Goal: Task Accomplishment & Management: Manage account settings

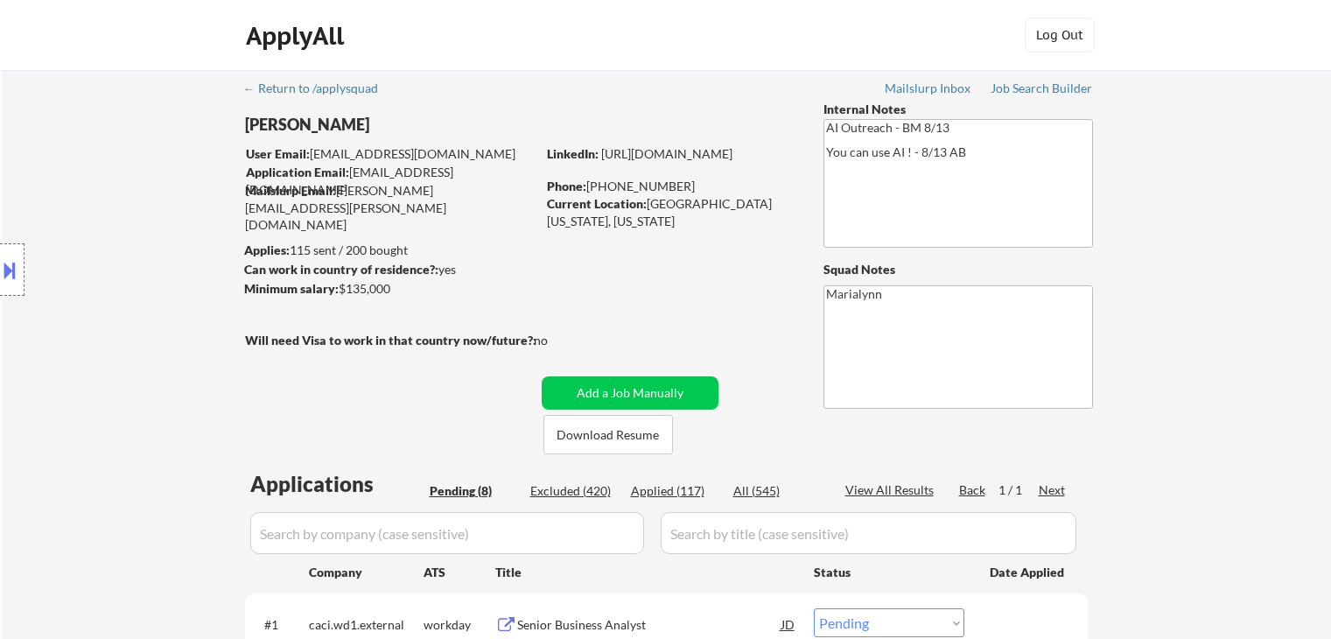
select select ""pending""
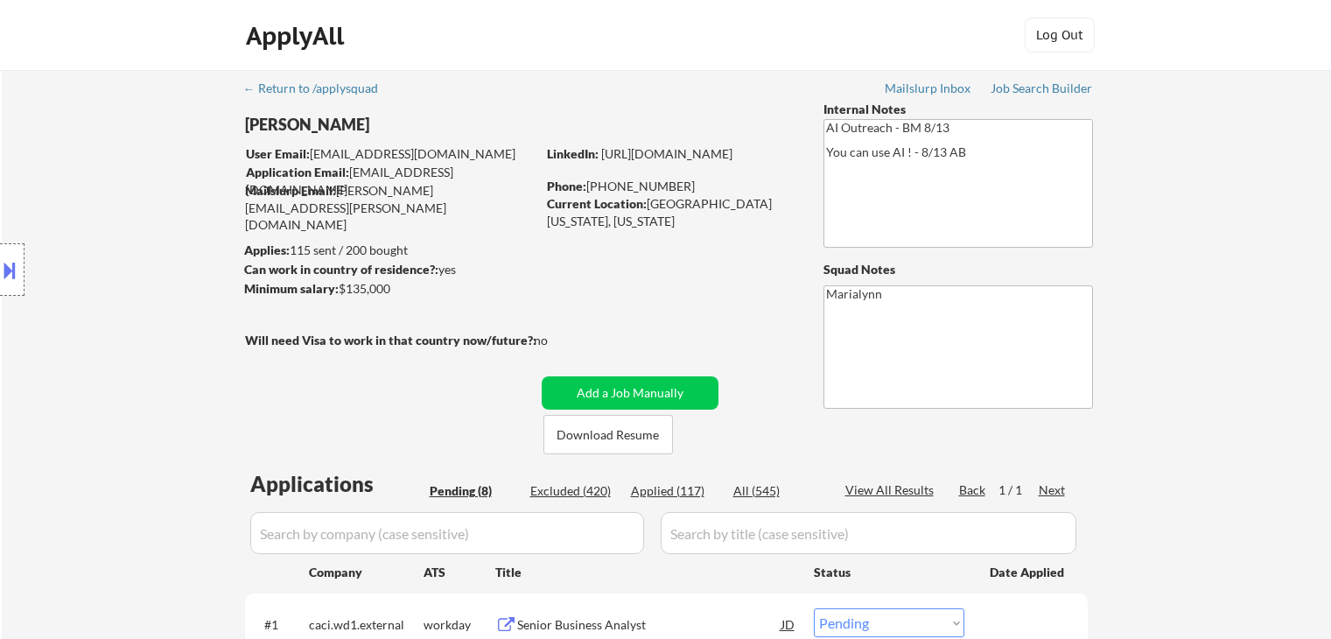
select select ""pending""
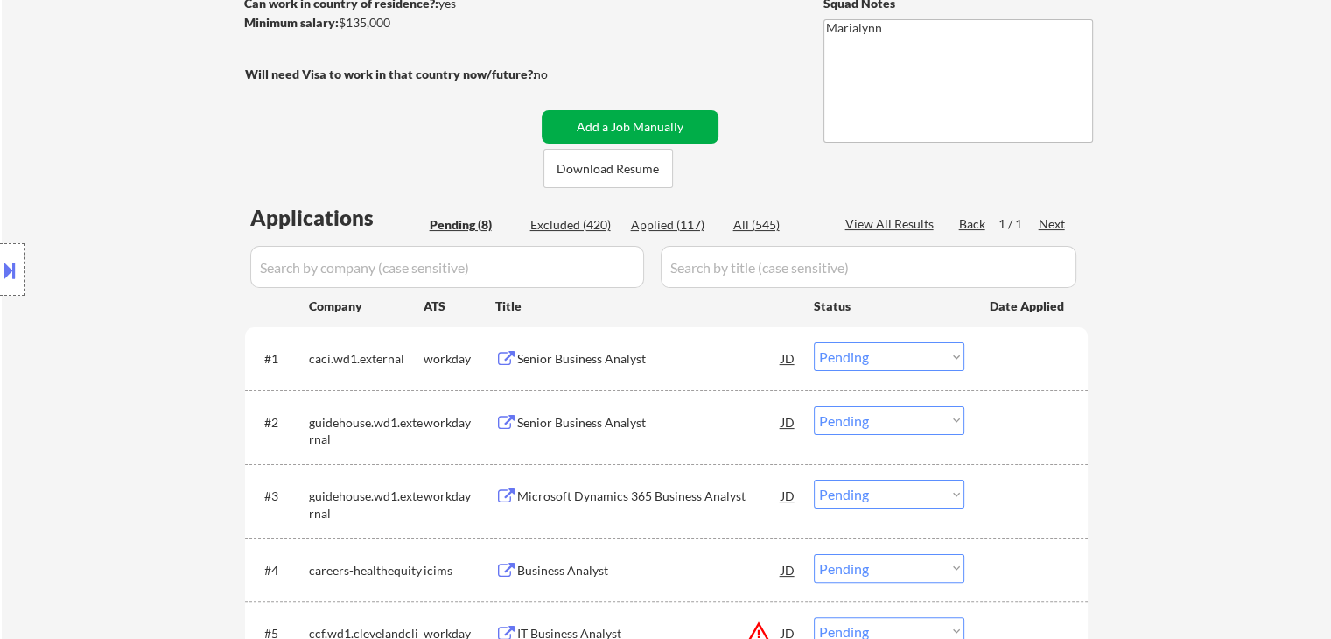
scroll to position [521, 0]
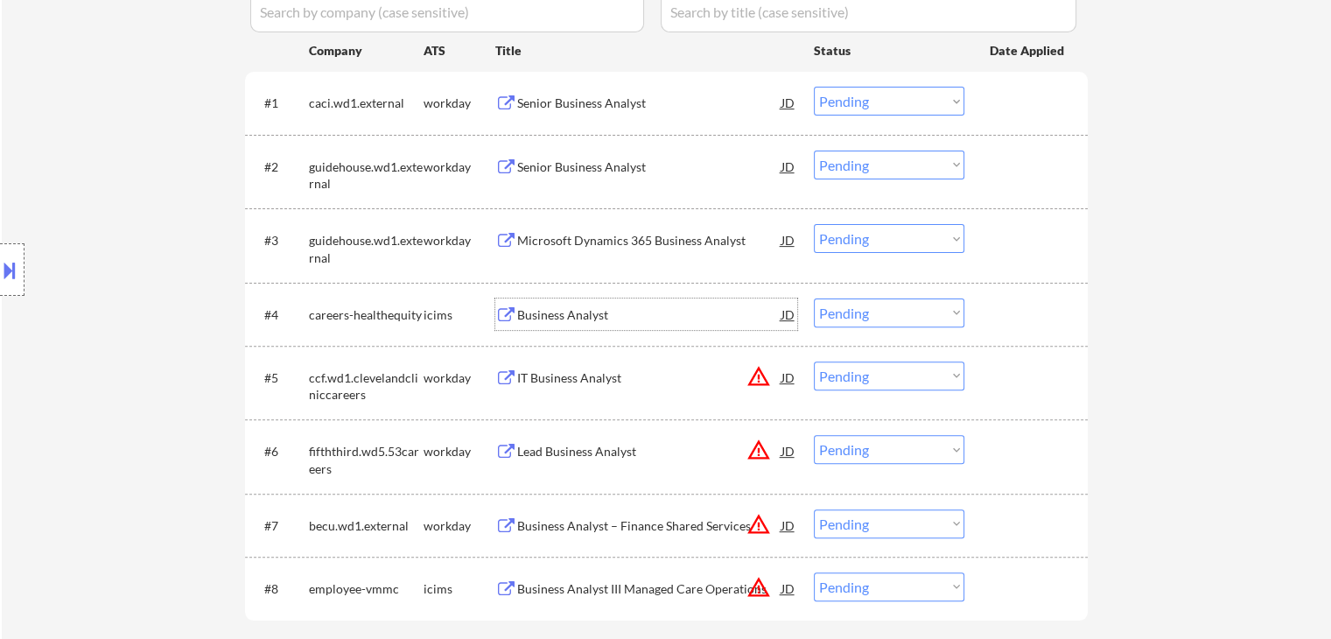
click at [552, 310] on div "Business Analyst" at bounding box center [649, 314] width 264 height 17
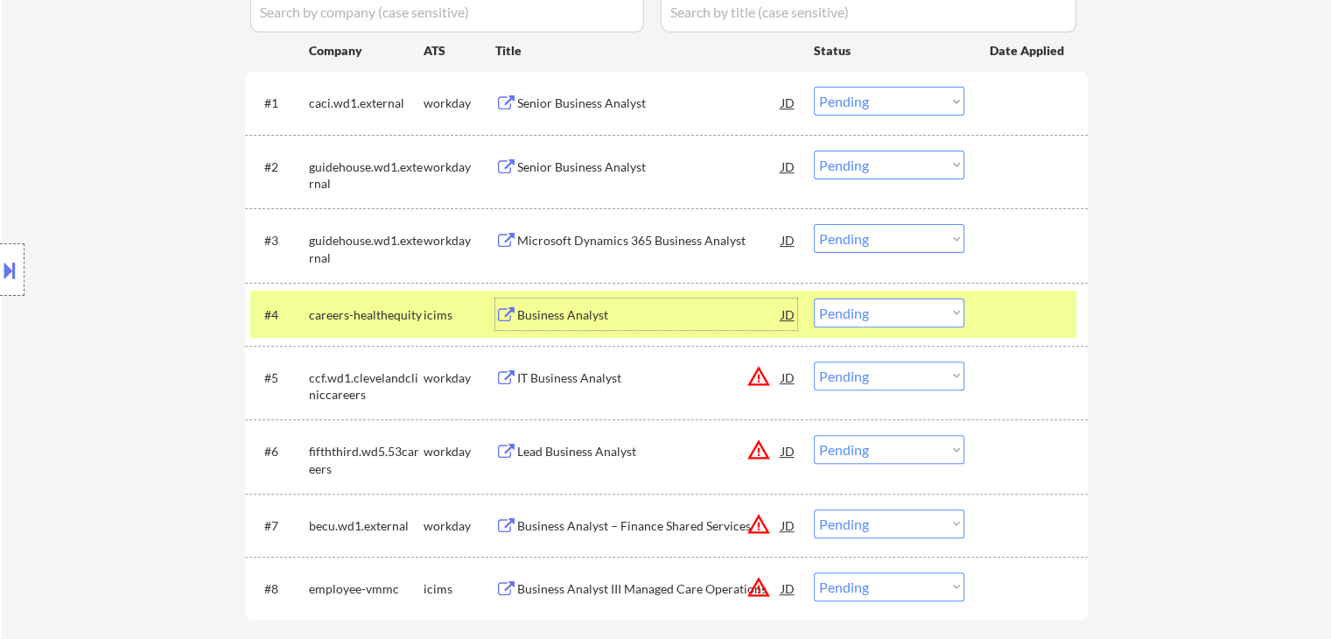
click at [882, 311] on select "Choose an option... Pending Applied Excluded (Questions) Excluded (Expired) Exc…" at bounding box center [889, 312] width 150 height 29
click at [814, 298] on select "Choose an option... Pending Applied Excluded (Questions) Excluded (Expired) Exc…" at bounding box center [889, 312] width 150 height 29
select select ""pending""
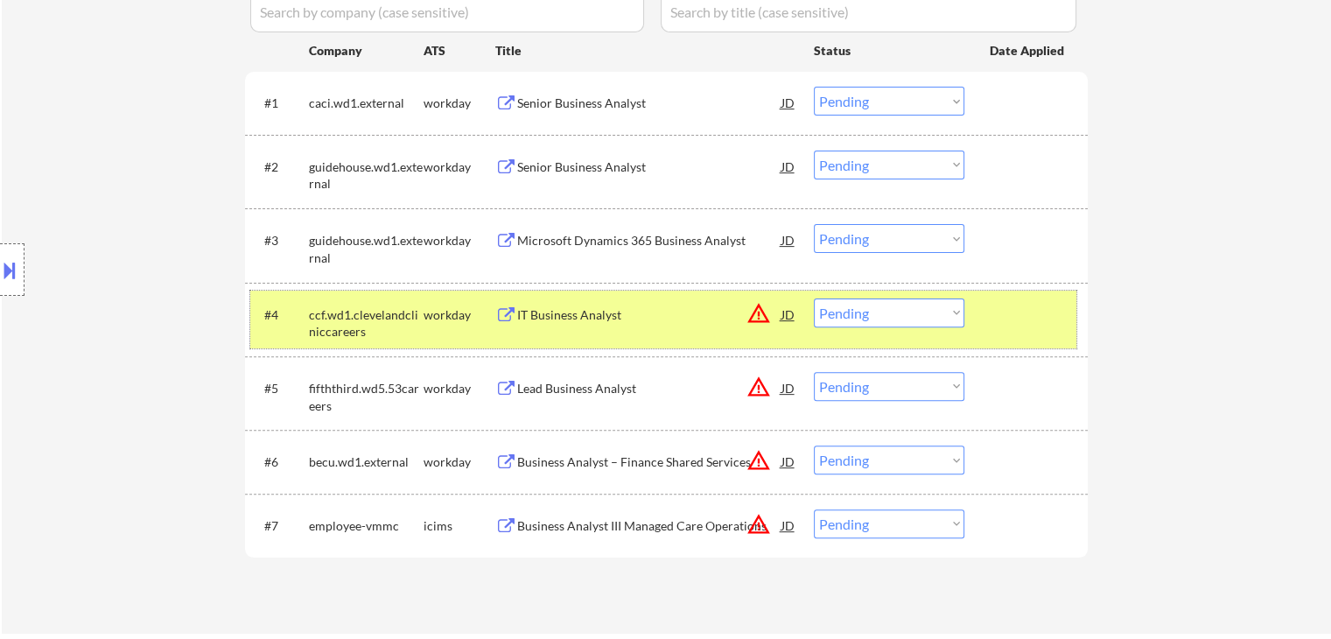
click at [400, 317] on div "ccf.wd1.clevelandcliniccareers" at bounding box center [366, 323] width 115 height 34
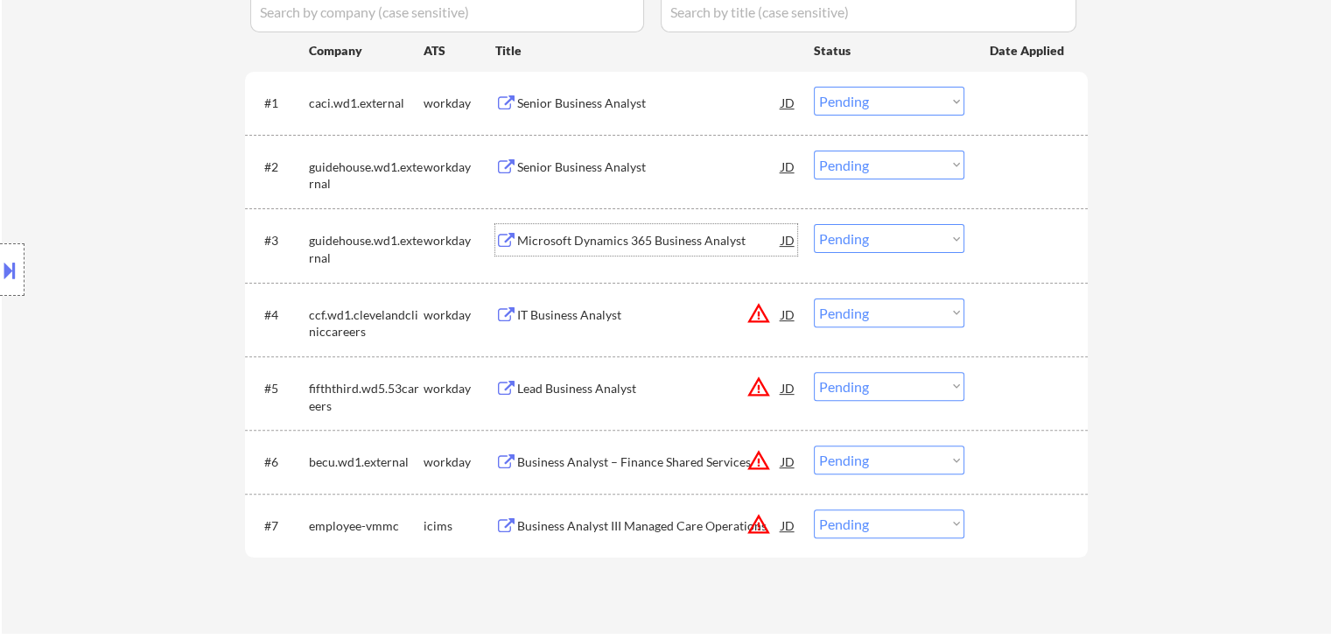
click at [596, 229] on div "Microsoft Dynamics 365 Business Analyst" at bounding box center [649, 239] width 264 height 31
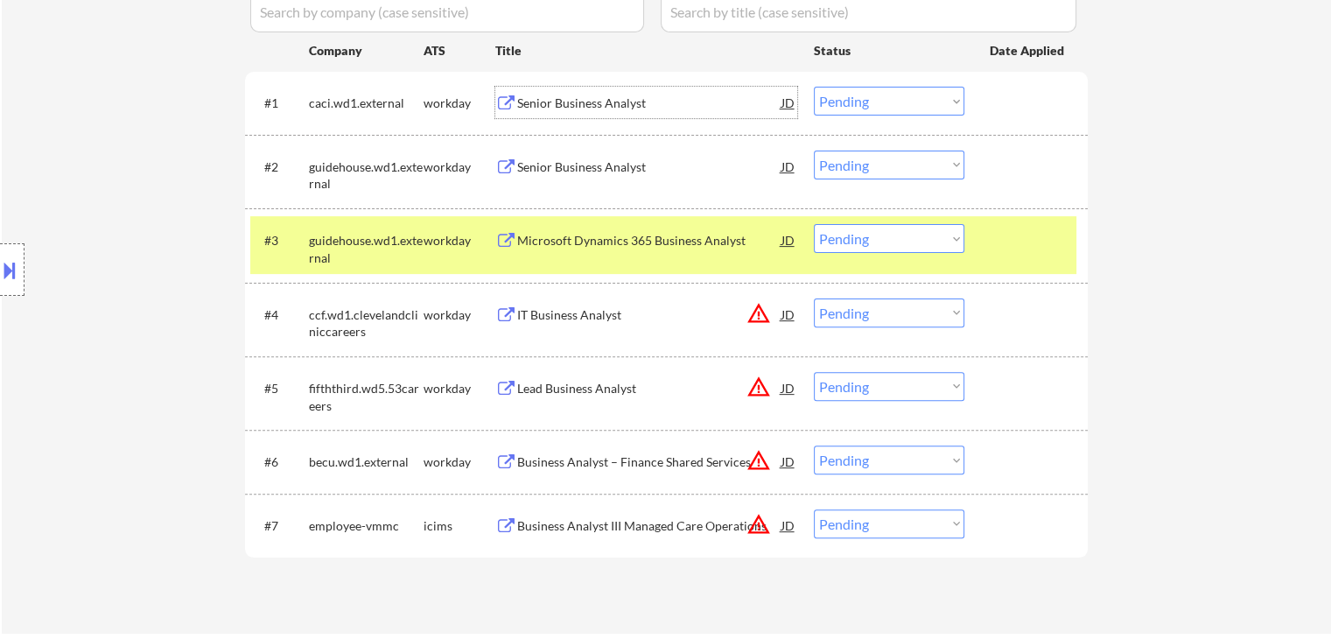
click at [564, 103] on div "Senior Business Analyst" at bounding box center [649, 102] width 264 height 17
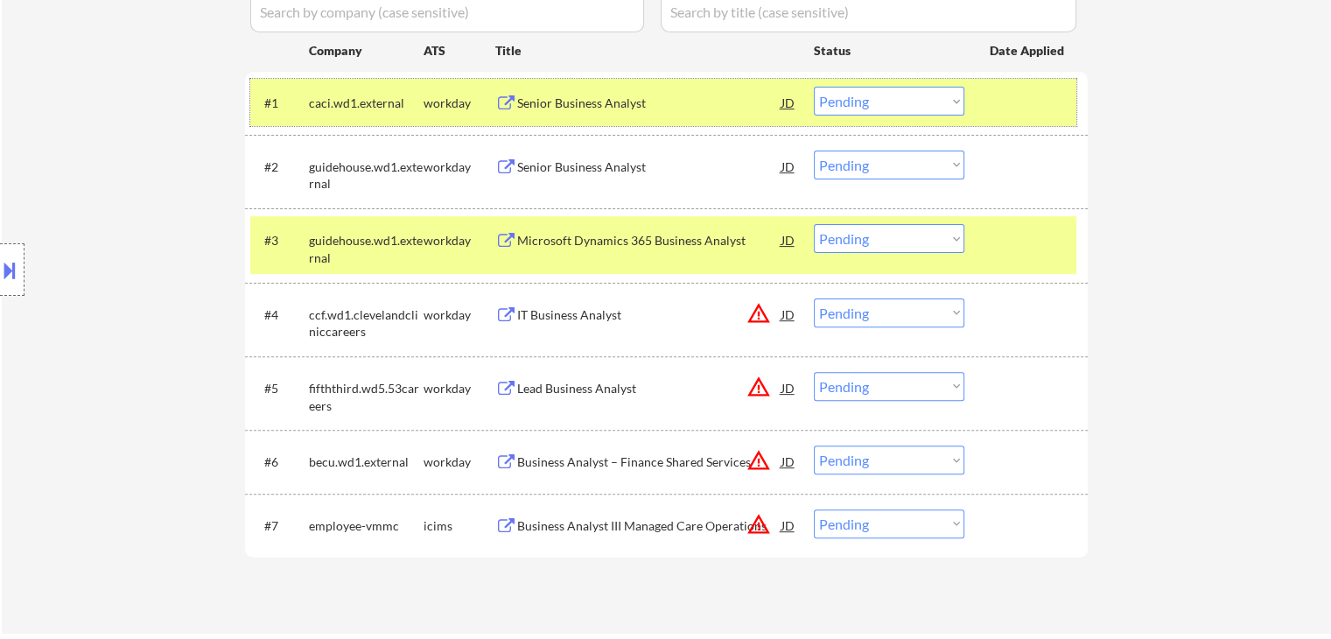
click at [398, 104] on div "caci.wd1.external" at bounding box center [366, 102] width 115 height 17
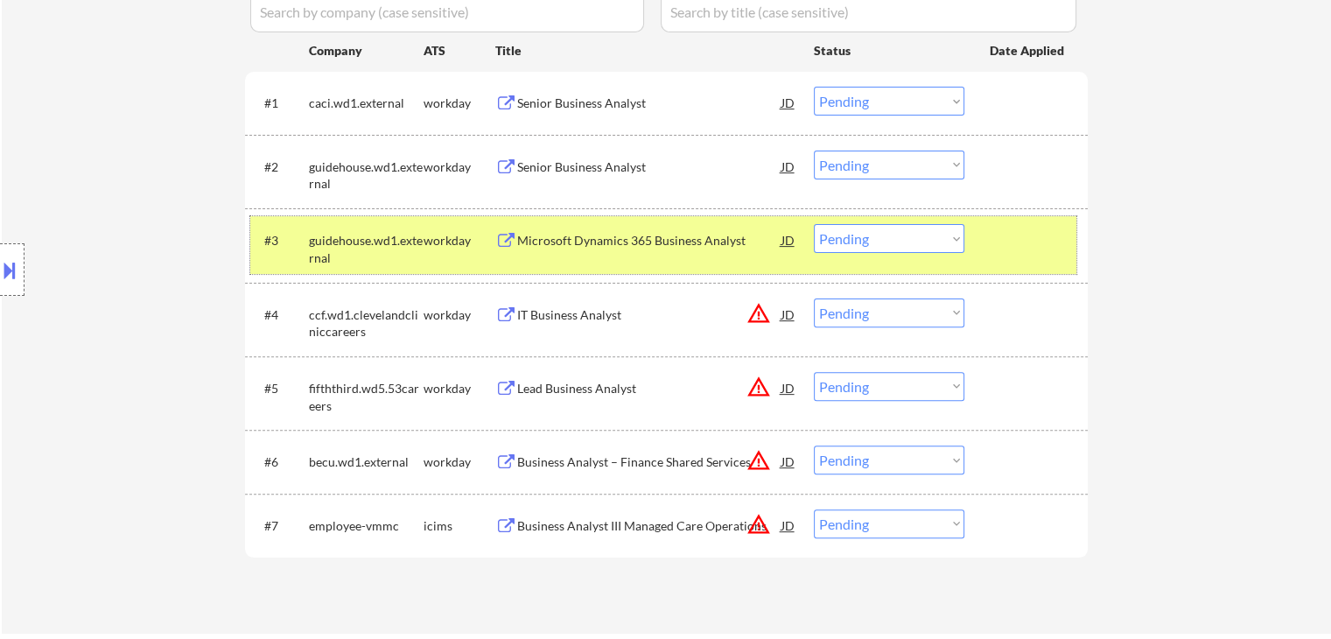
click at [367, 253] on div "guidehouse.wd1.external" at bounding box center [366, 249] width 115 height 34
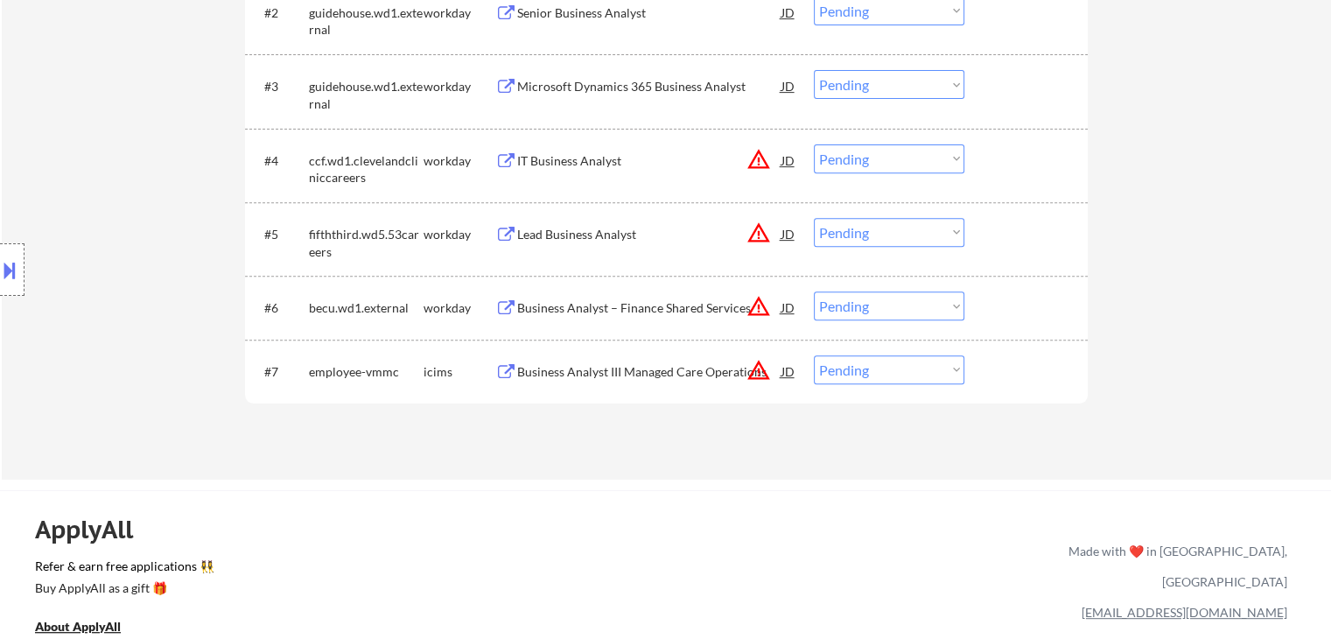
scroll to position [689, 0]
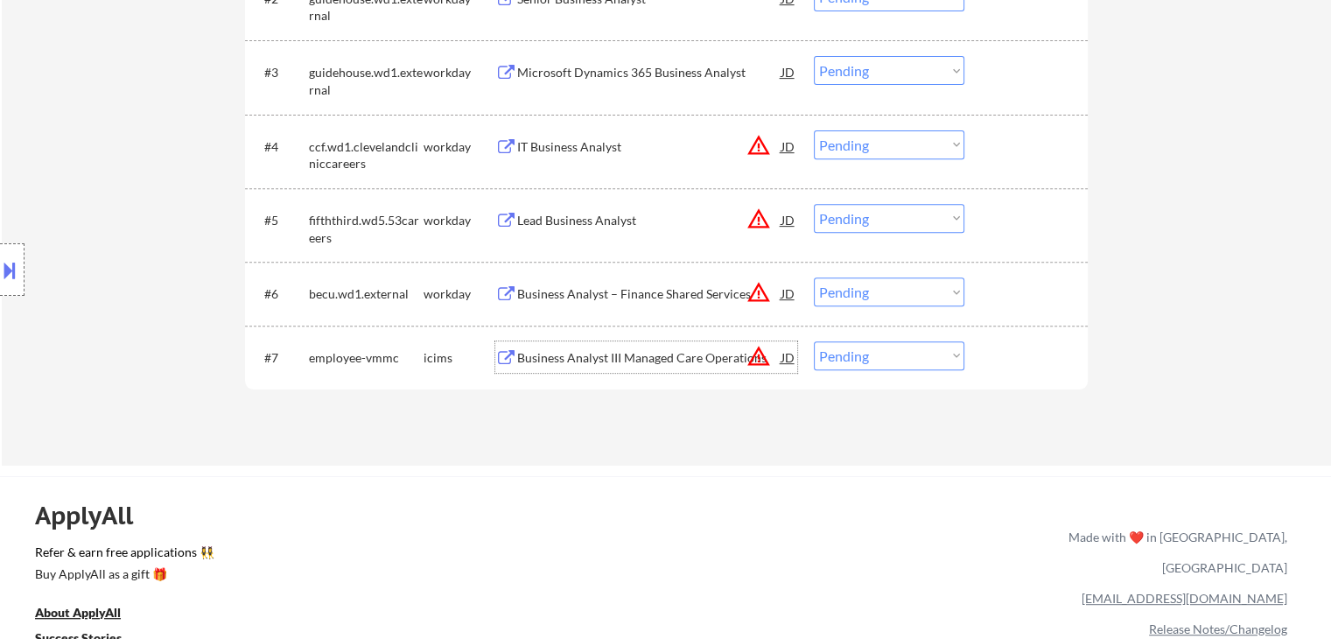
click at [563, 343] on div "Business Analyst III Managed Care Operations" at bounding box center [649, 356] width 264 height 31
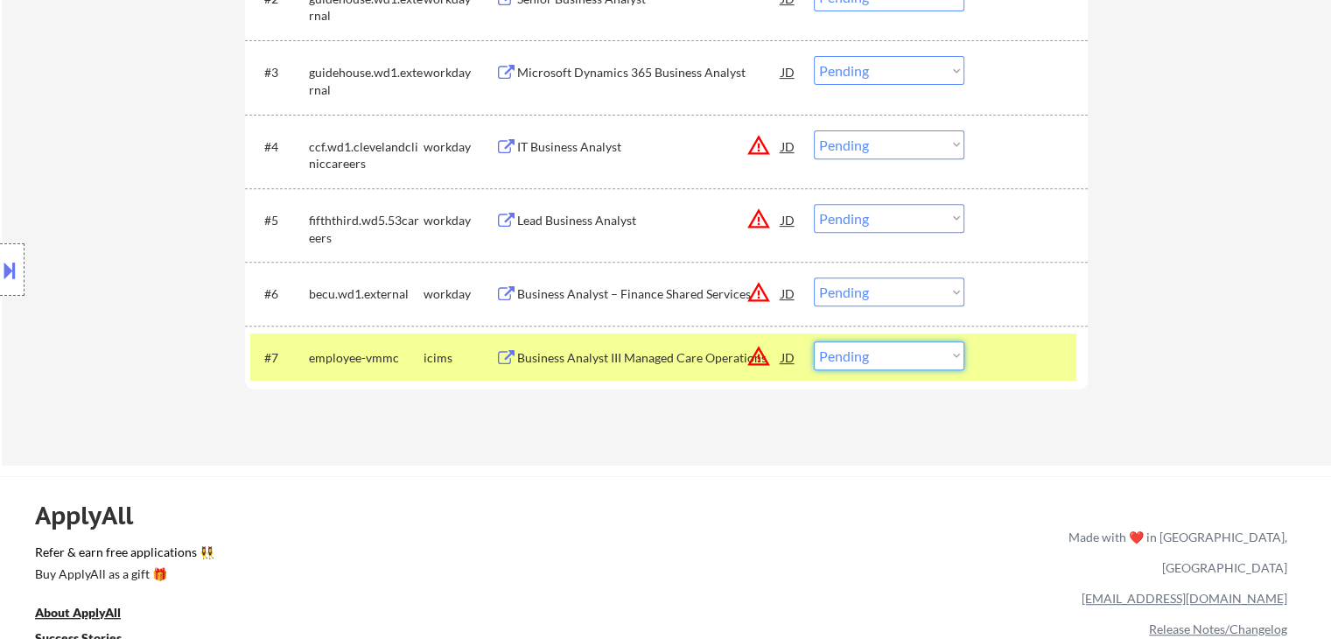
click at [878, 354] on select "Choose an option... Pending Applied Excluded (Questions) Excluded (Expired) Exc…" at bounding box center [889, 355] width 150 height 29
select select ""excluded__salary_""
click at [814, 341] on select "Choose an option... Pending Applied Excluded (Questions) Excluded (Expired) Exc…" at bounding box center [889, 355] width 150 height 29
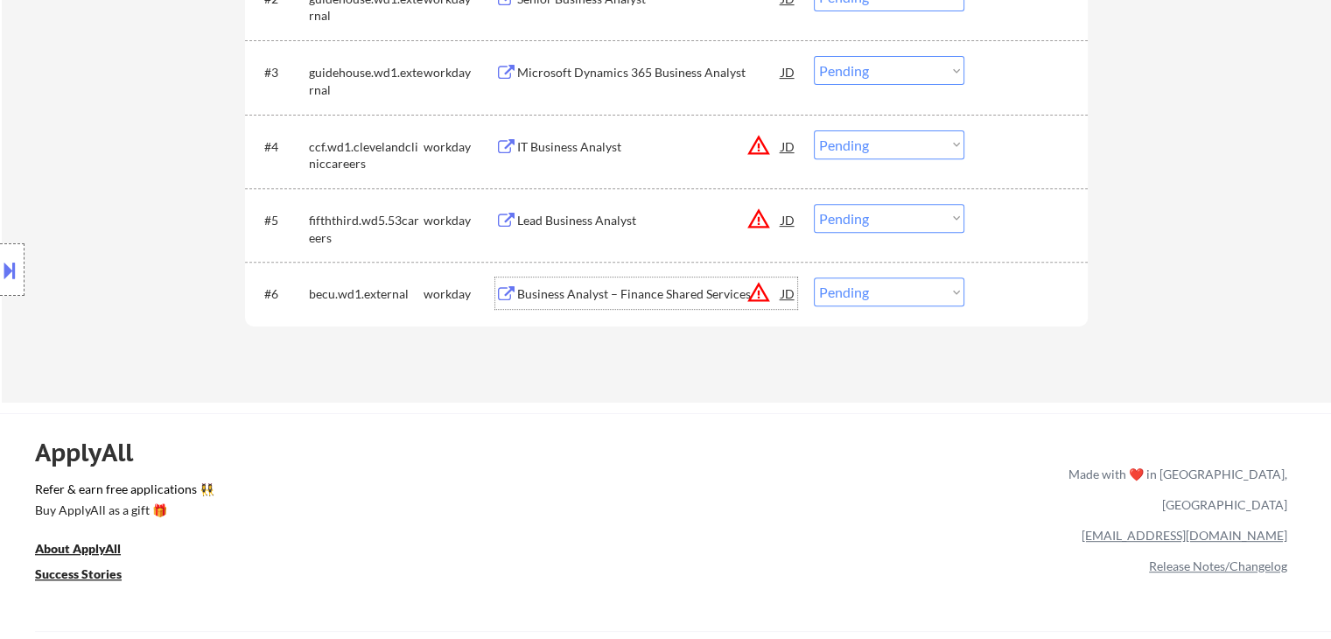
click at [554, 298] on div "Business Analyst – Finance Shared Services" at bounding box center [649, 293] width 264 height 17
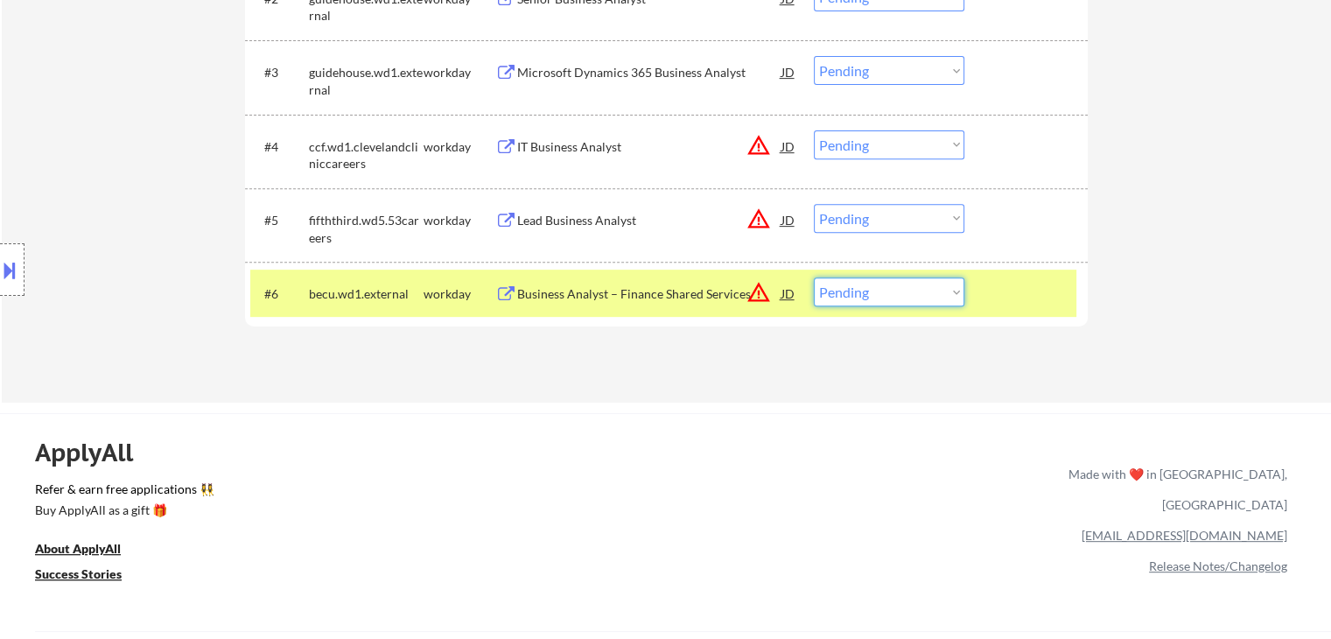
click at [863, 295] on select "Choose an option... Pending Applied Excluded (Questions) Excluded (Expired) Exc…" at bounding box center [889, 291] width 150 height 29
select select ""applied""
click at [814, 277] on select "Choose an option... Pending Applied Excluded (Questions) Excluded (Expired) Exc…" at bounding box center [889, 291] width 150 height 29
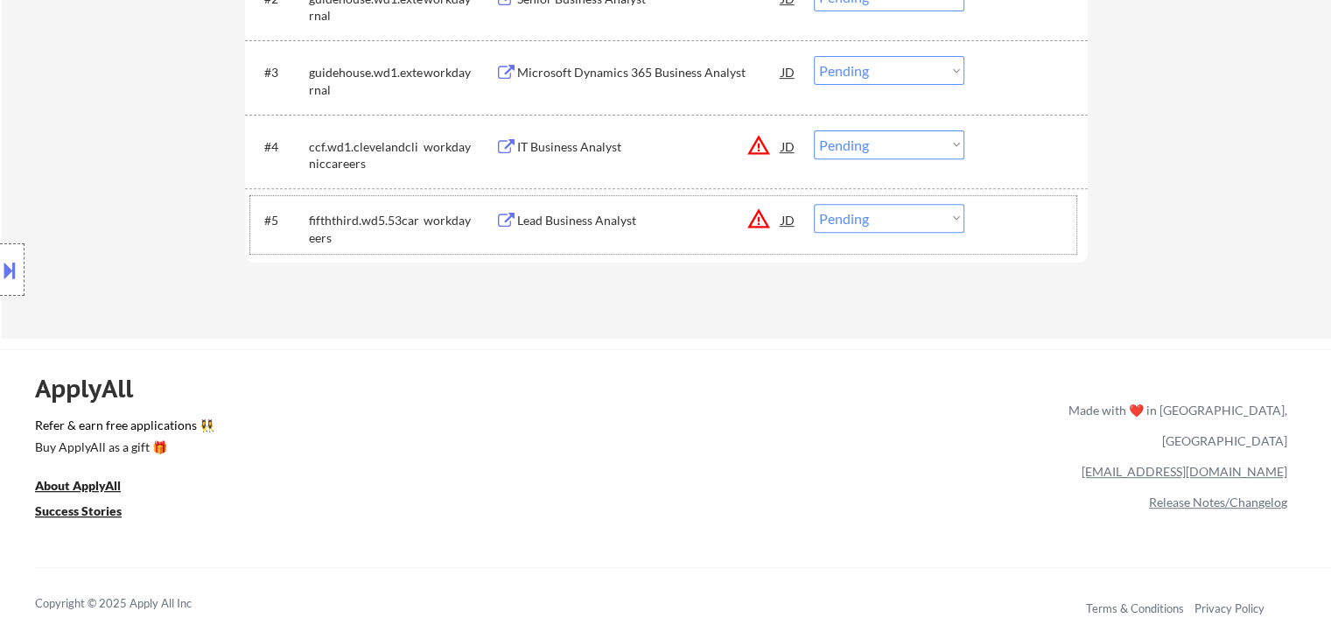
click at [1029, 232] on div at bounding box center [1028, 219] width 77 height 31
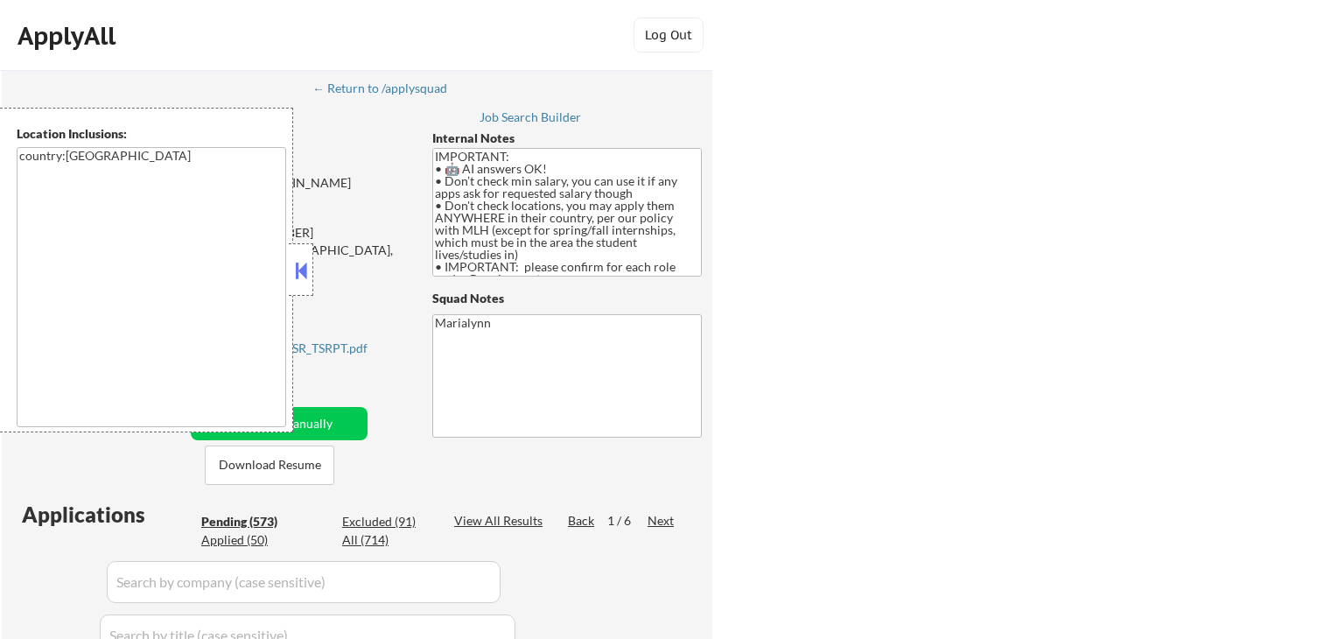
select select ""pending""
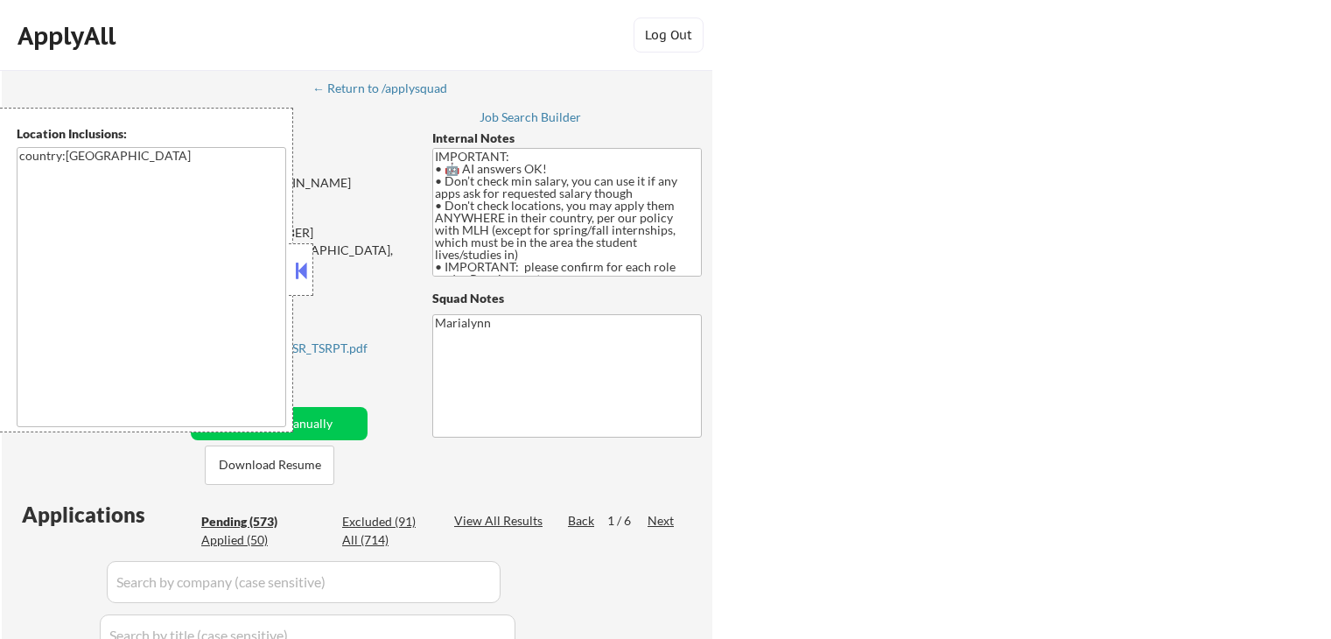
select select ""pending""
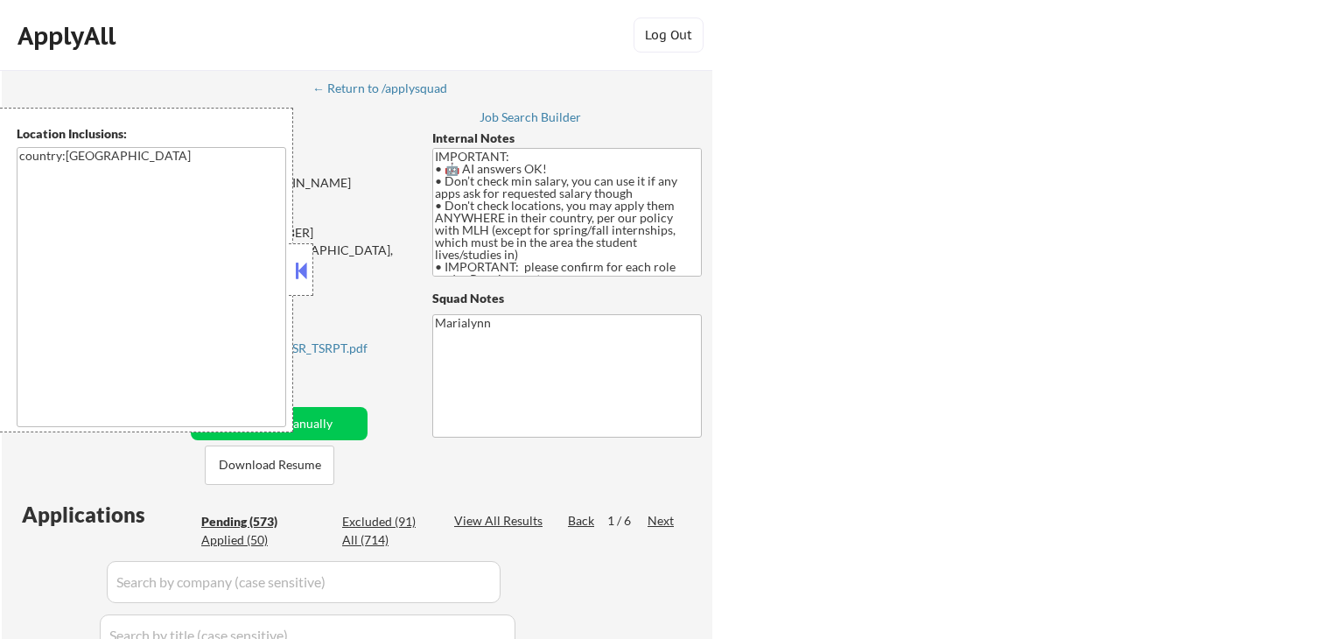
select select ""pending""
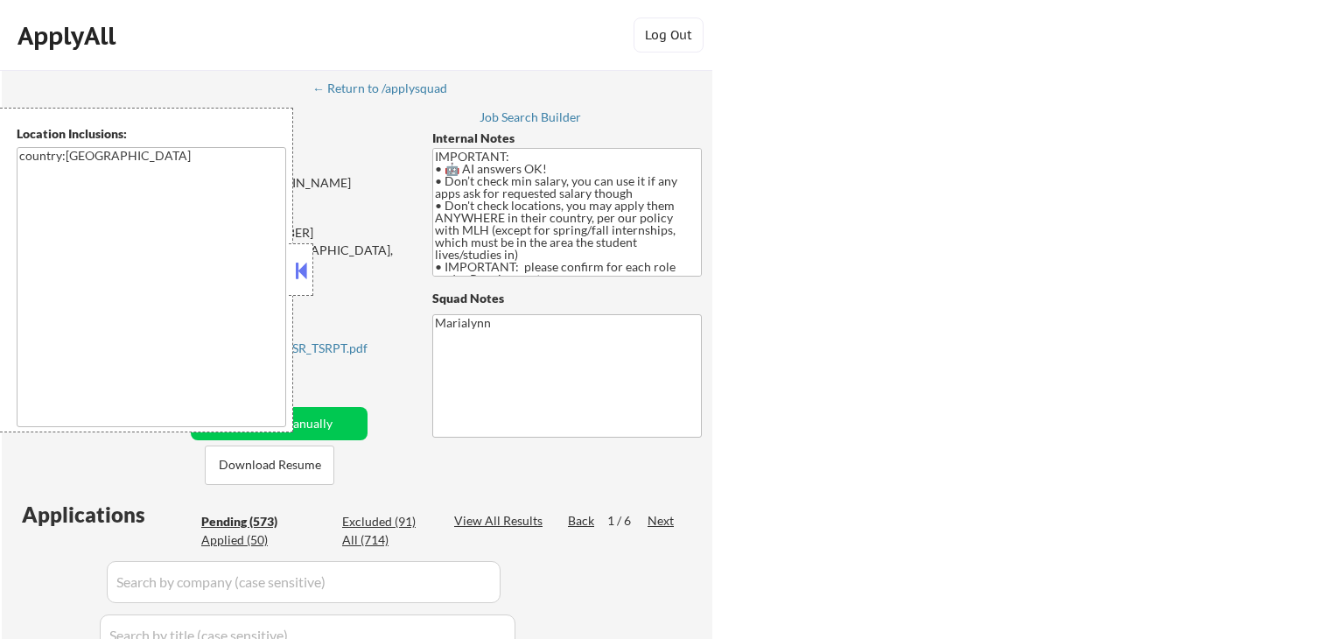
select select ""pending""
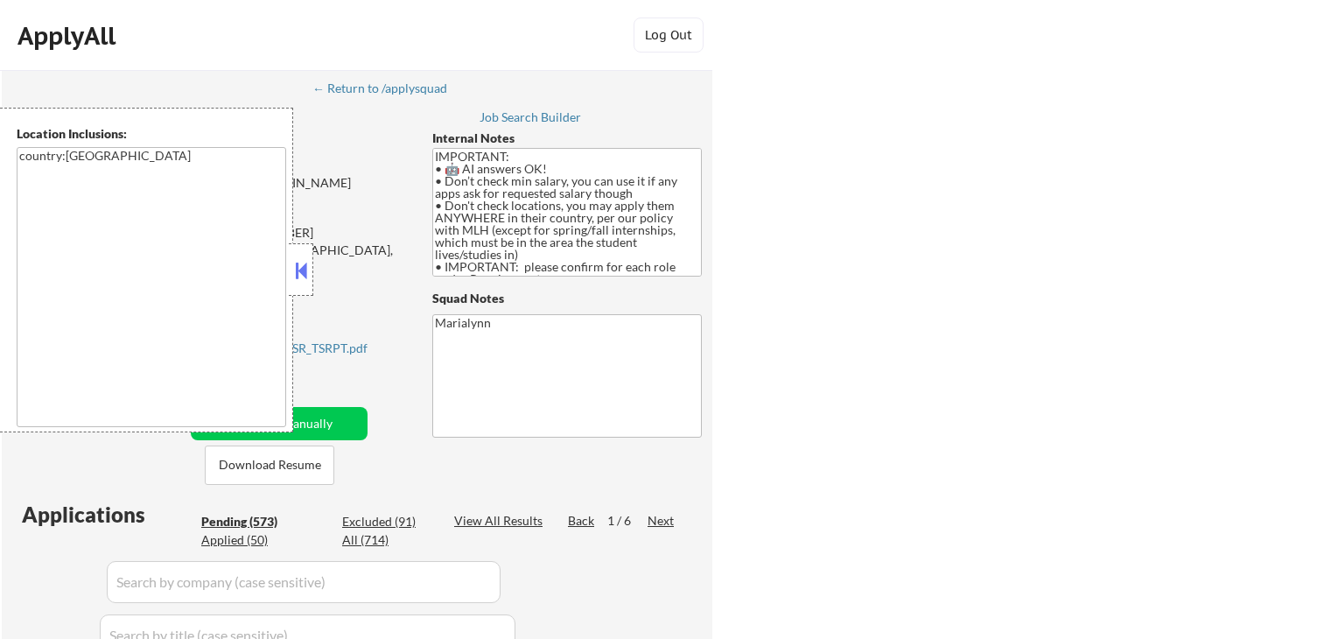
select select ""pending""
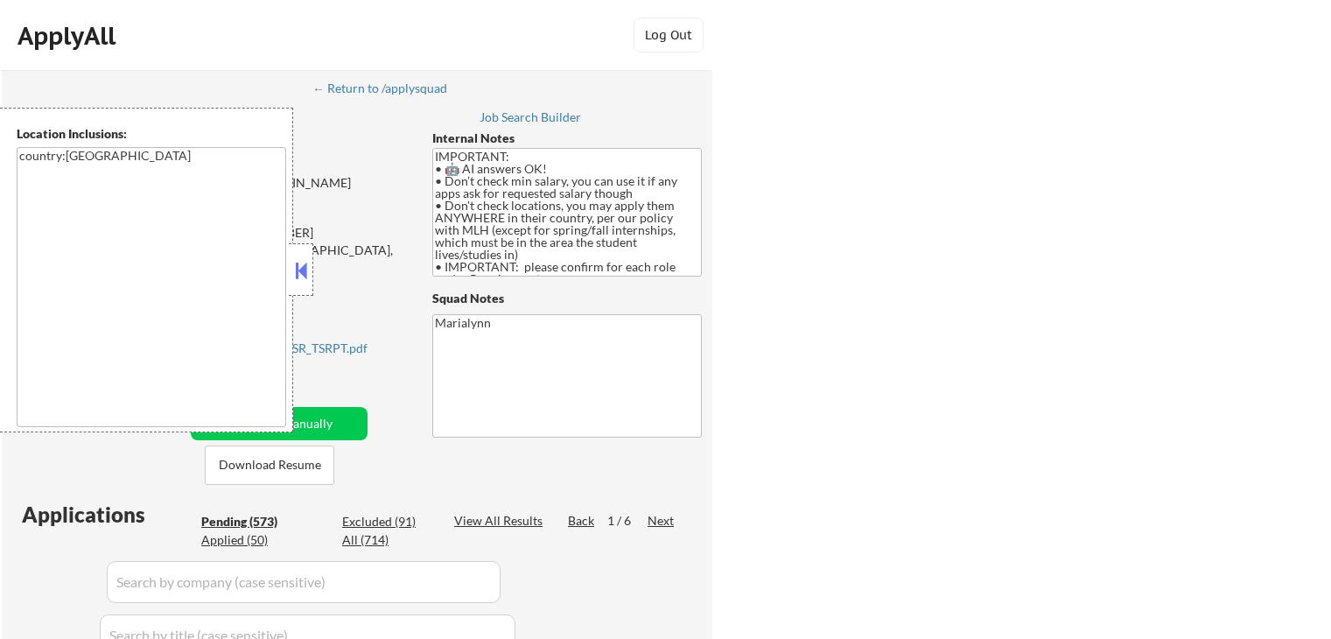
select select ""pending""
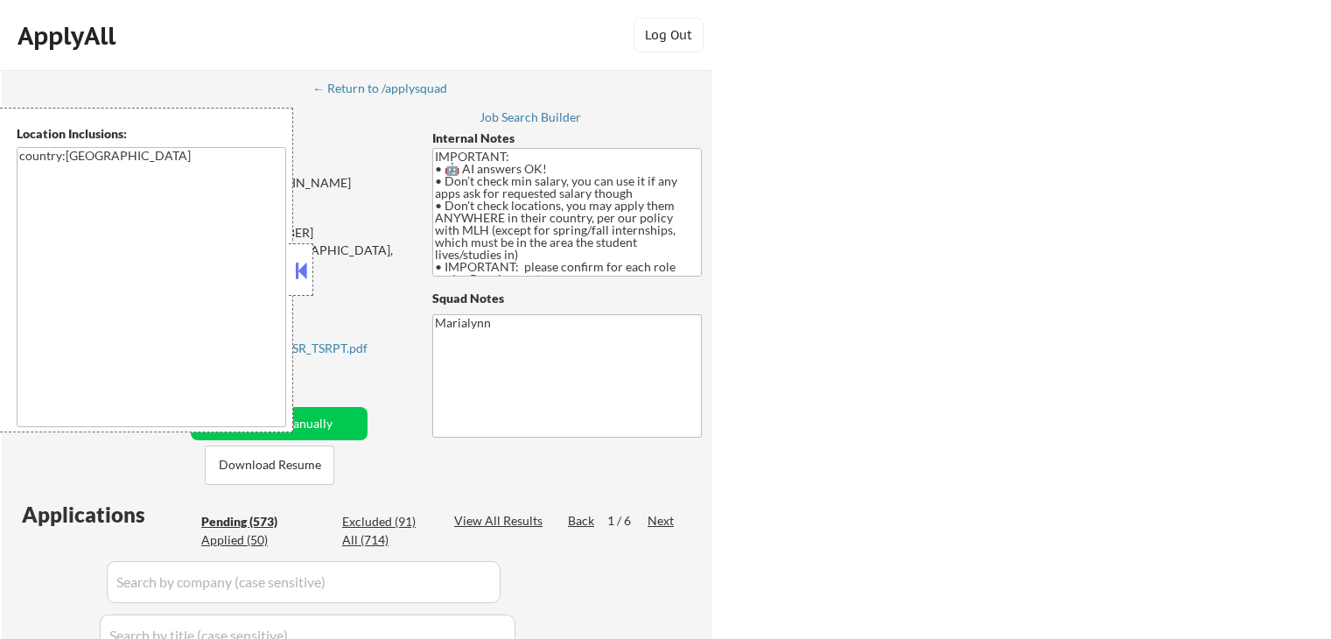
select select ""pending""
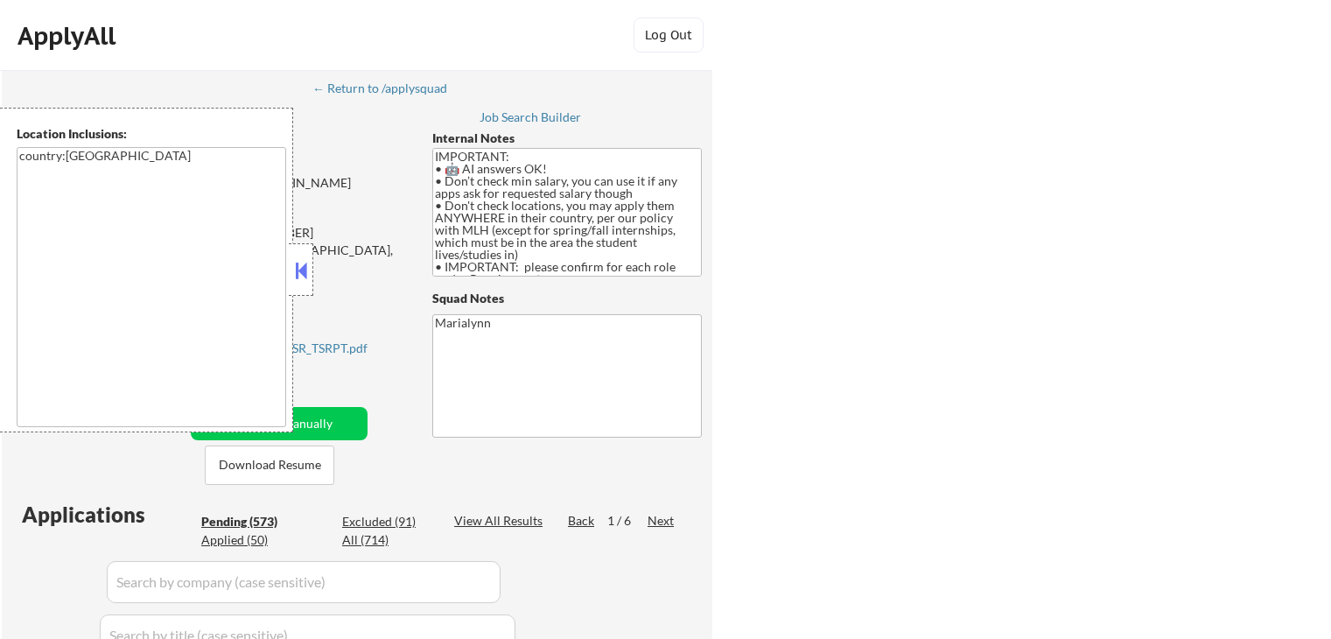
select select ""pending""
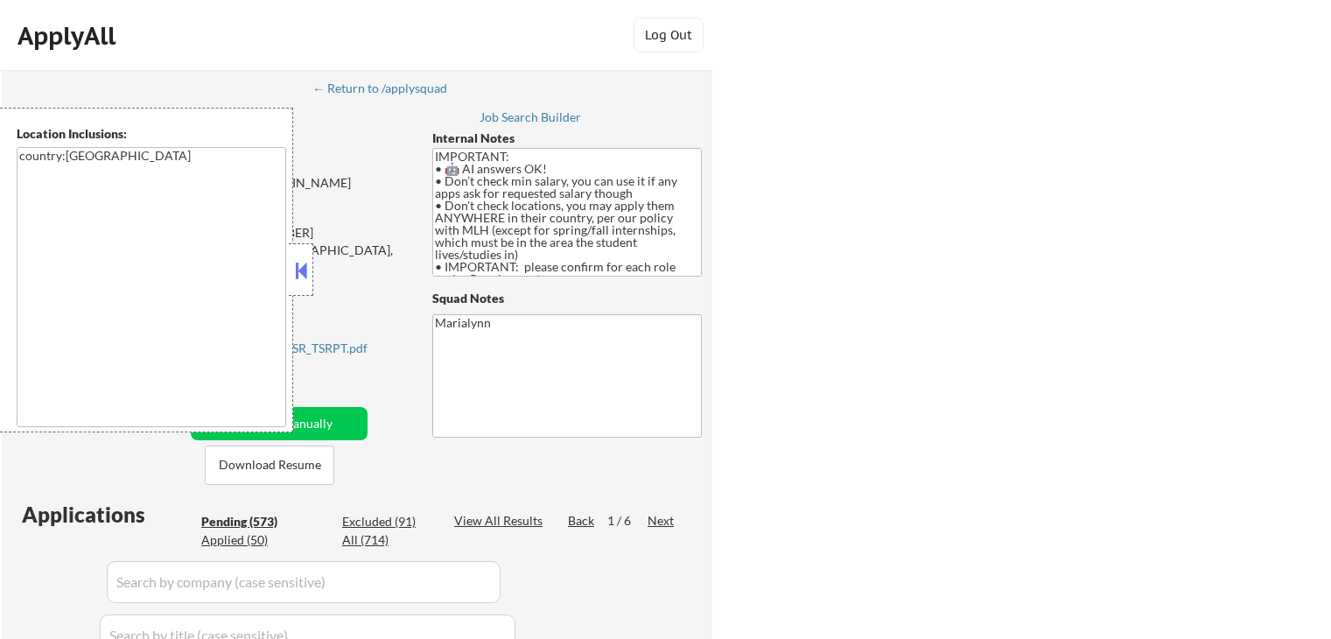
select select ""pending""
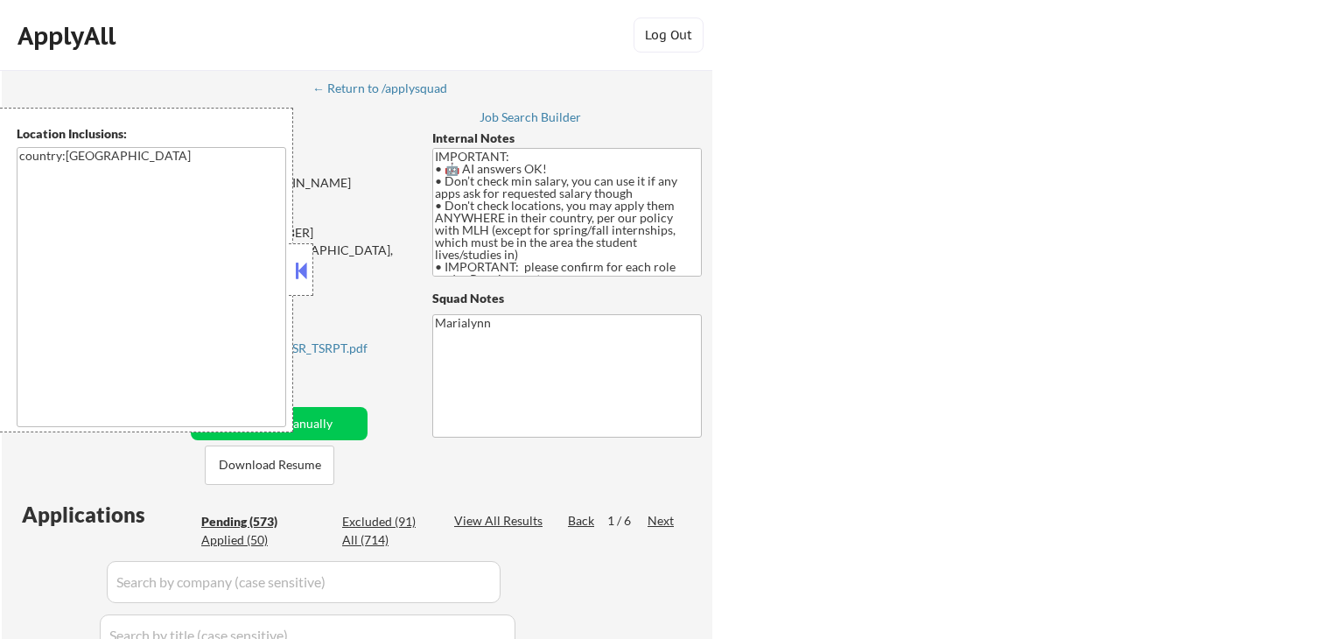
select select ""pending""
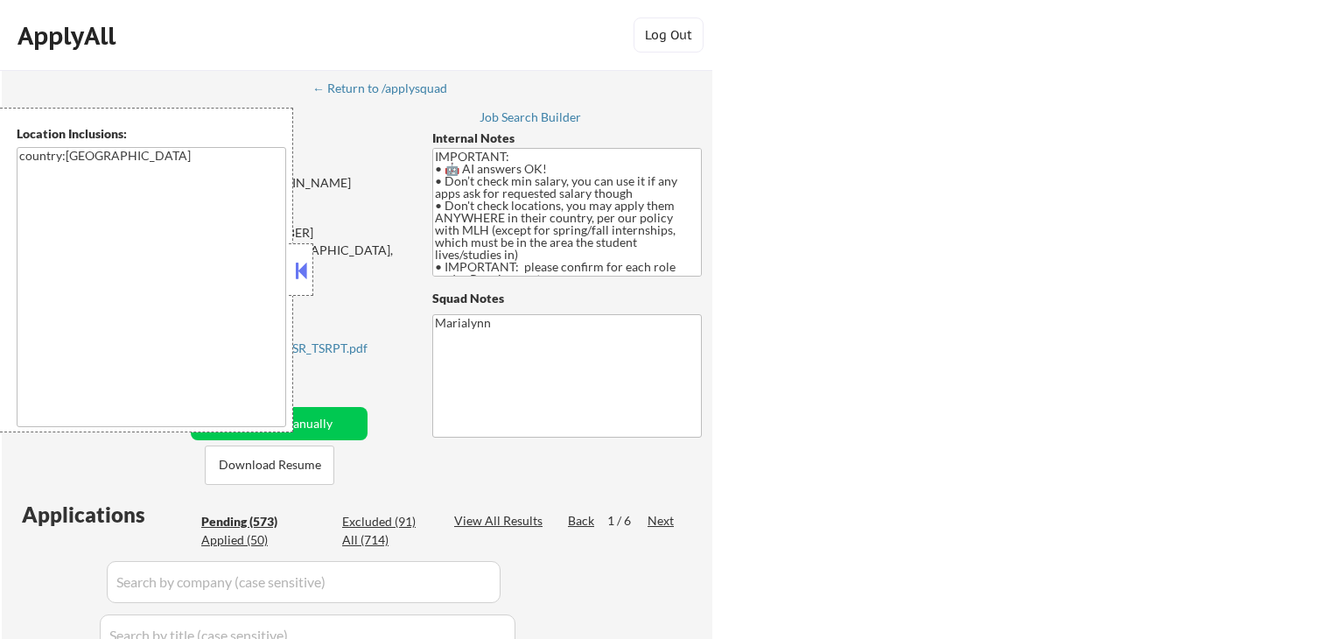
select select ""pending""
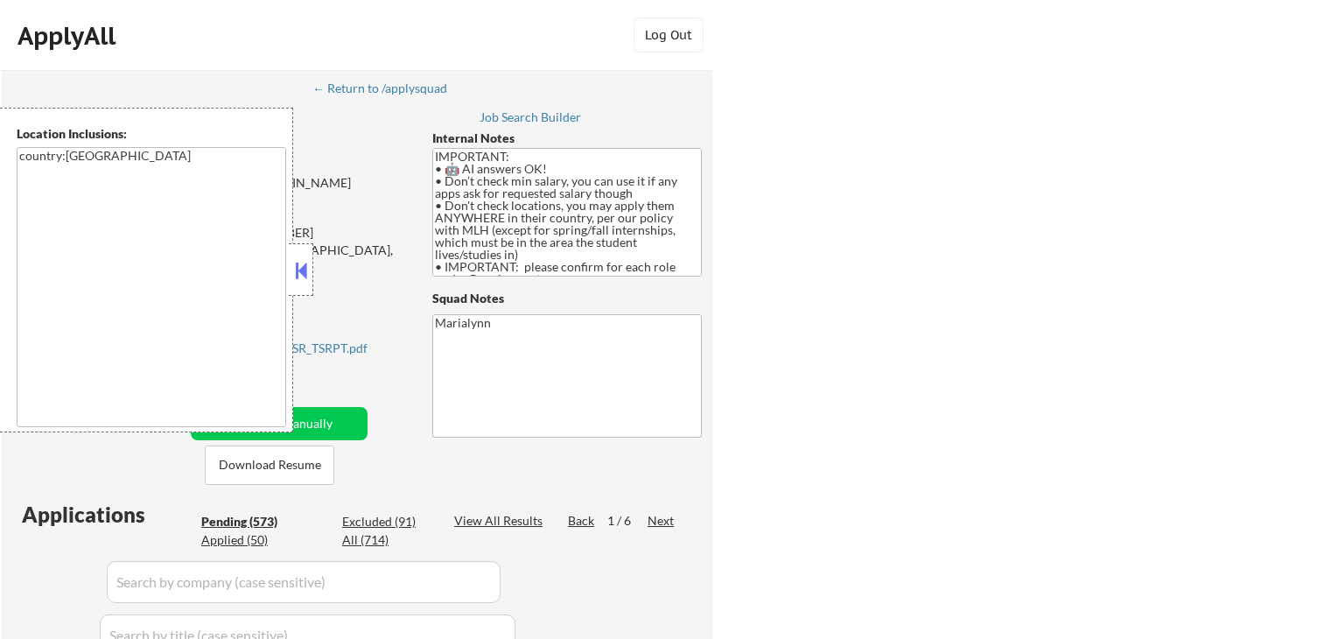
select select ""pending""
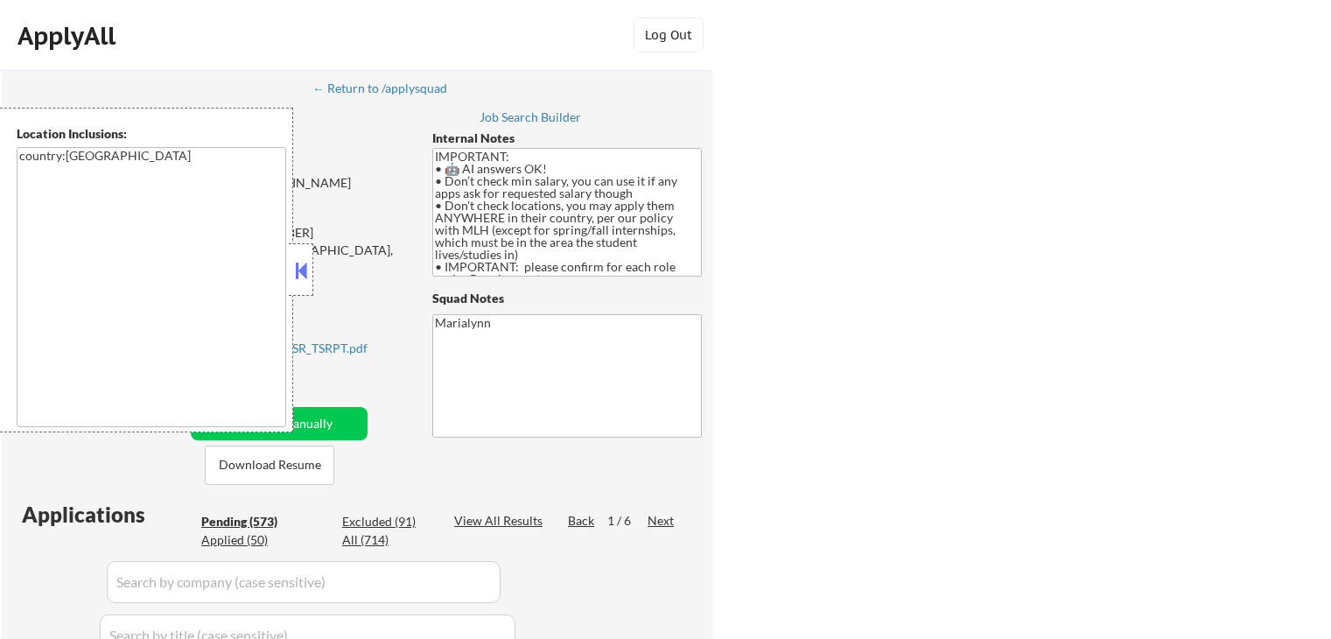
select select ""pending""
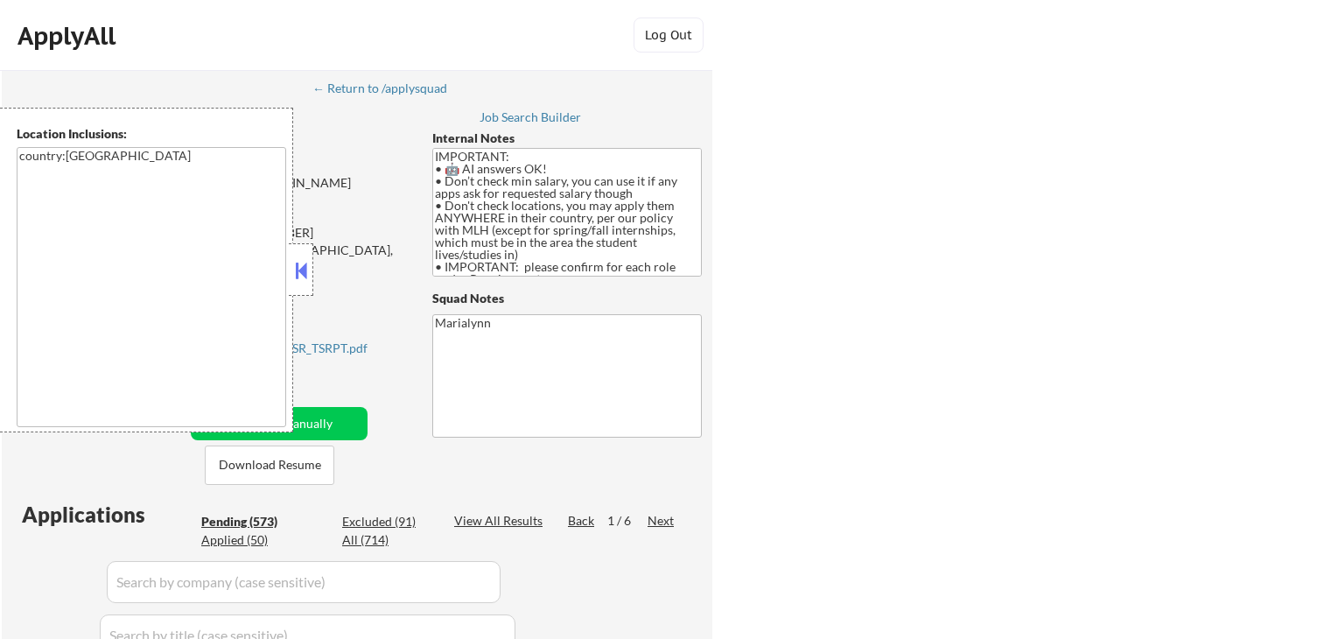
select select ""pending""
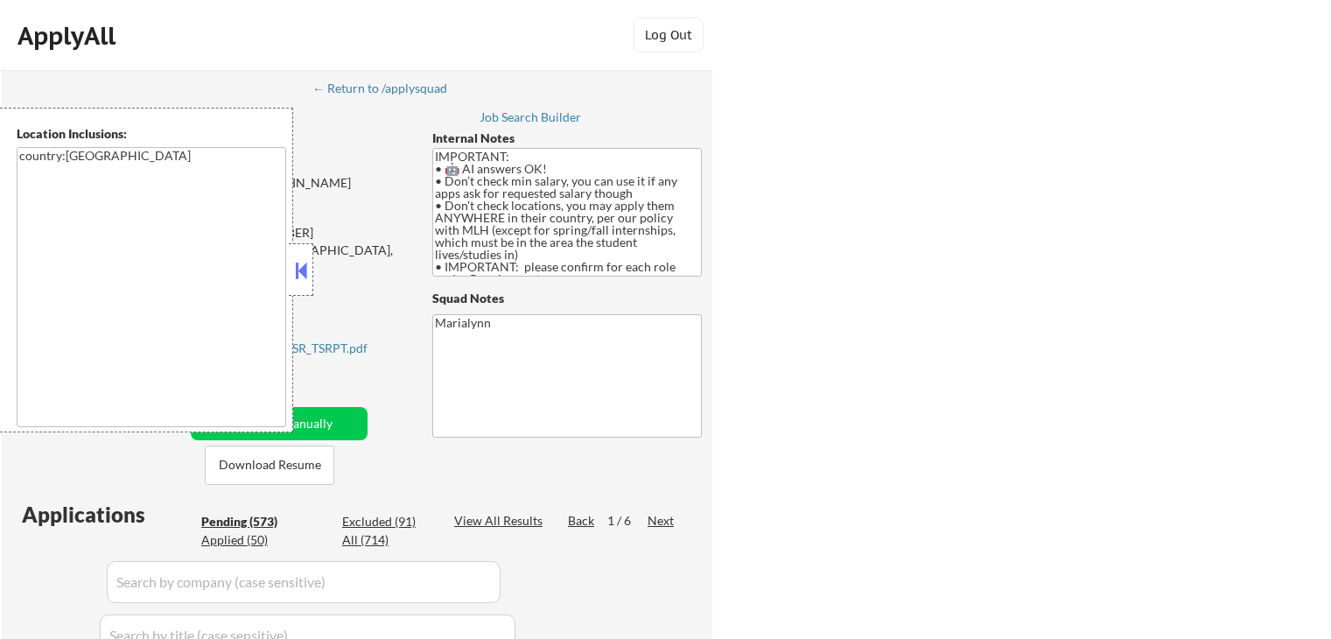
select select ""pending""
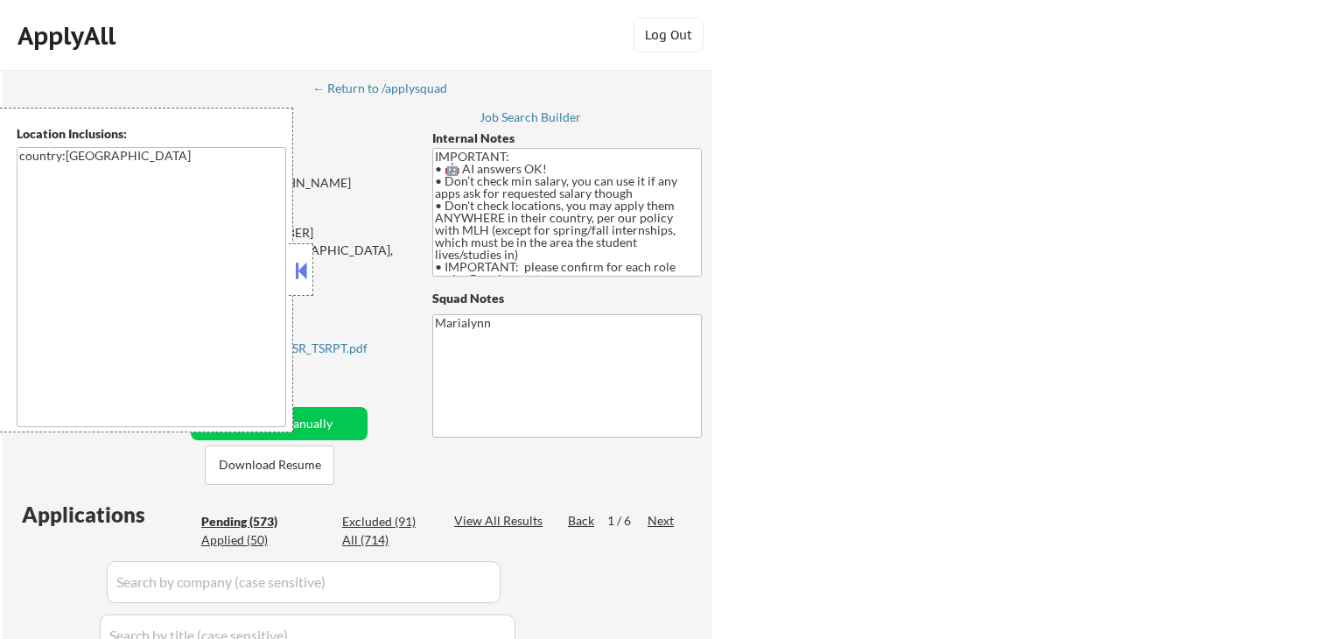
select select ""pending""
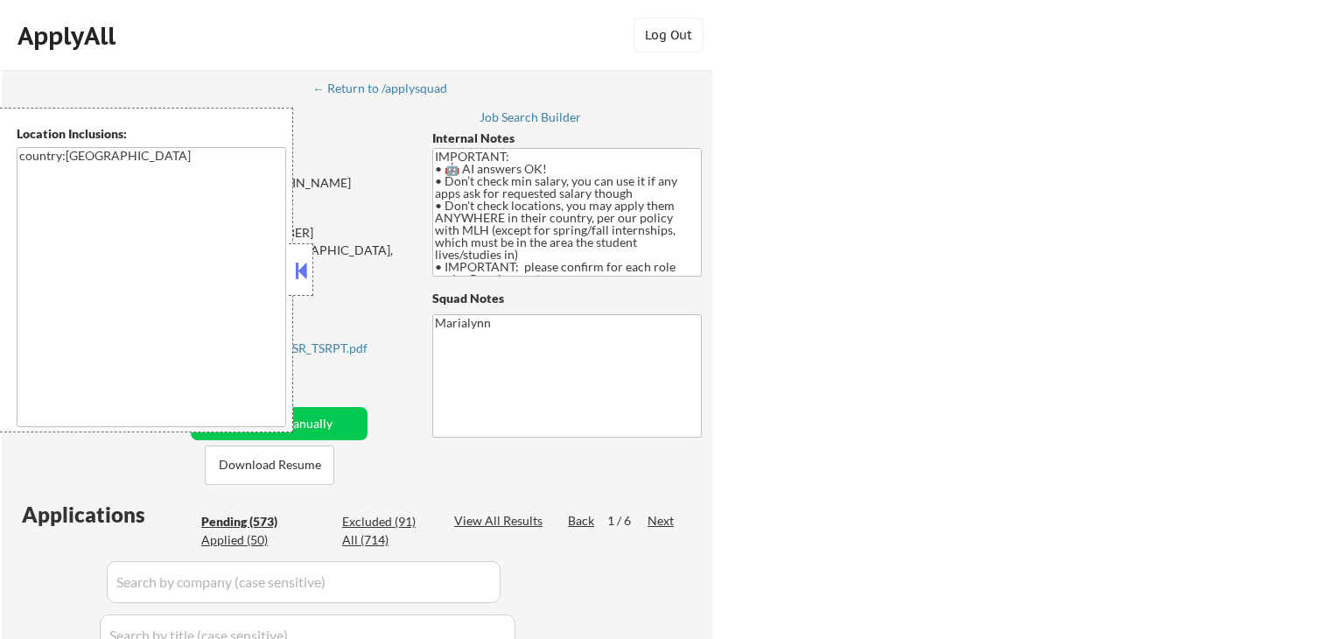
select select ""pending""
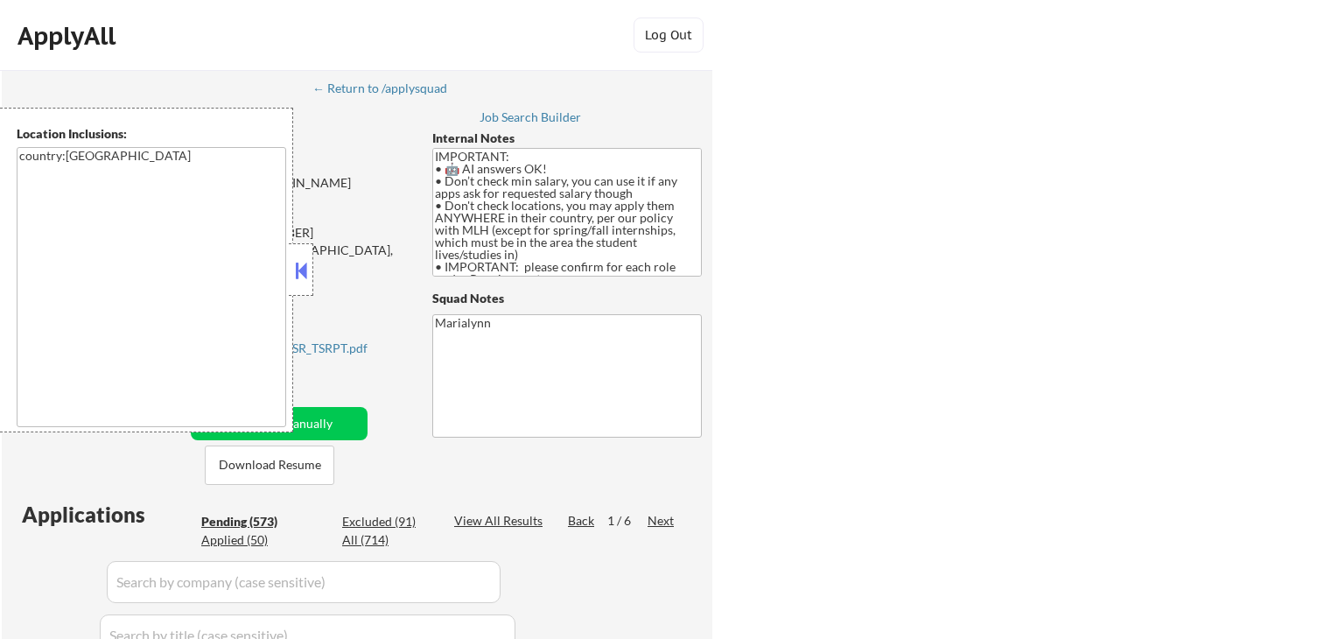
select select ""pending""
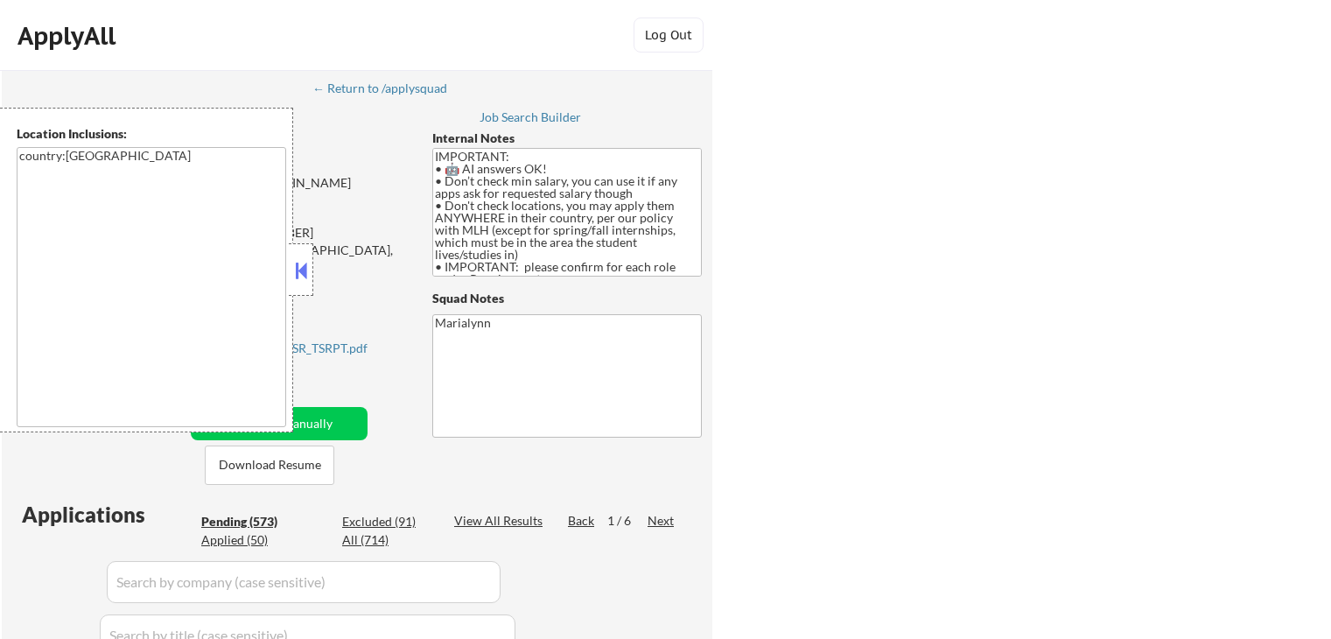
select select ""pending""
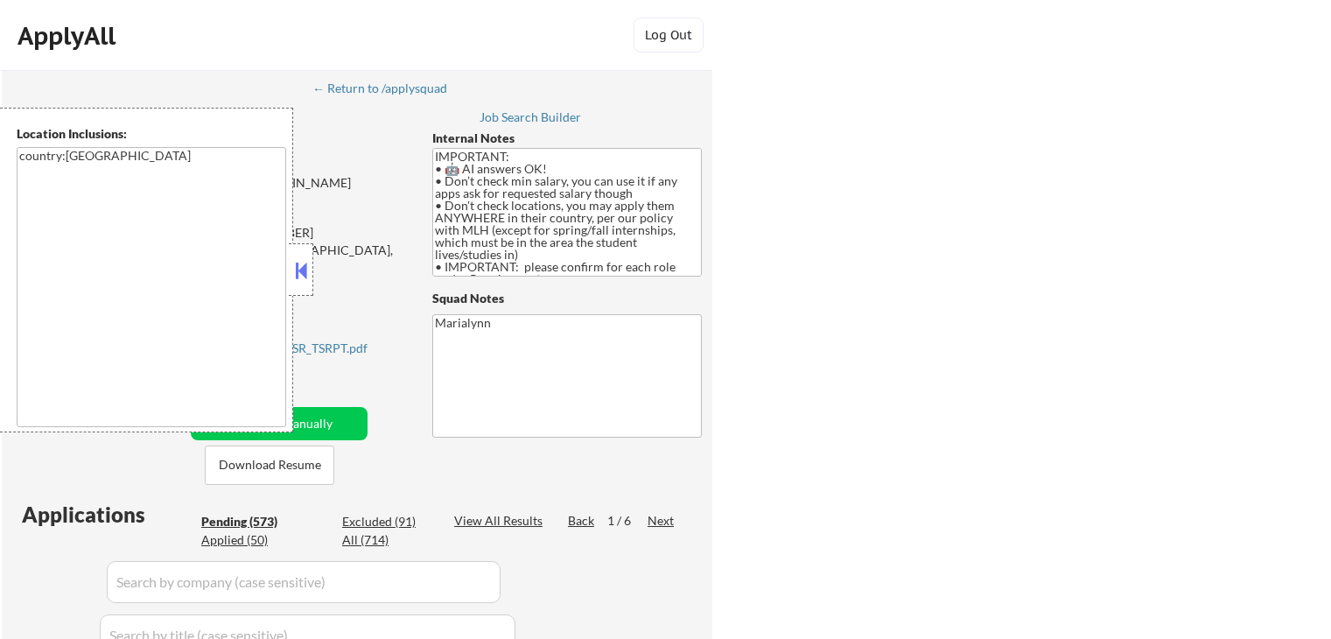
select select ""pending""
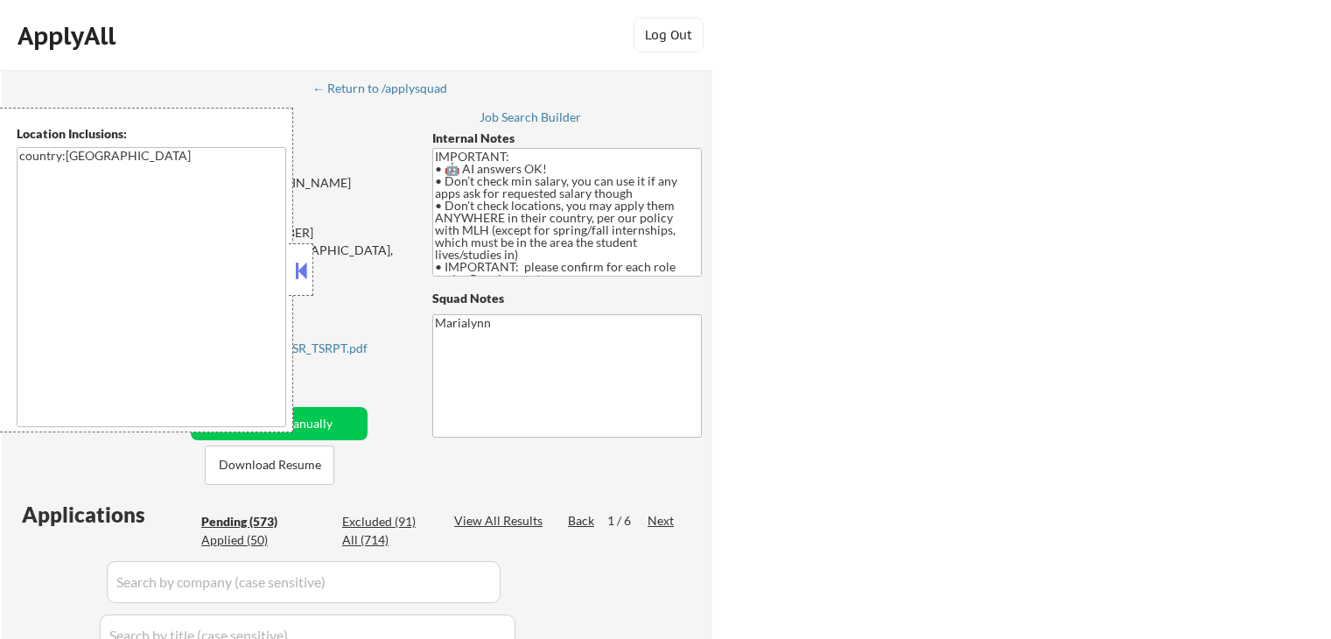
select select ""pending""
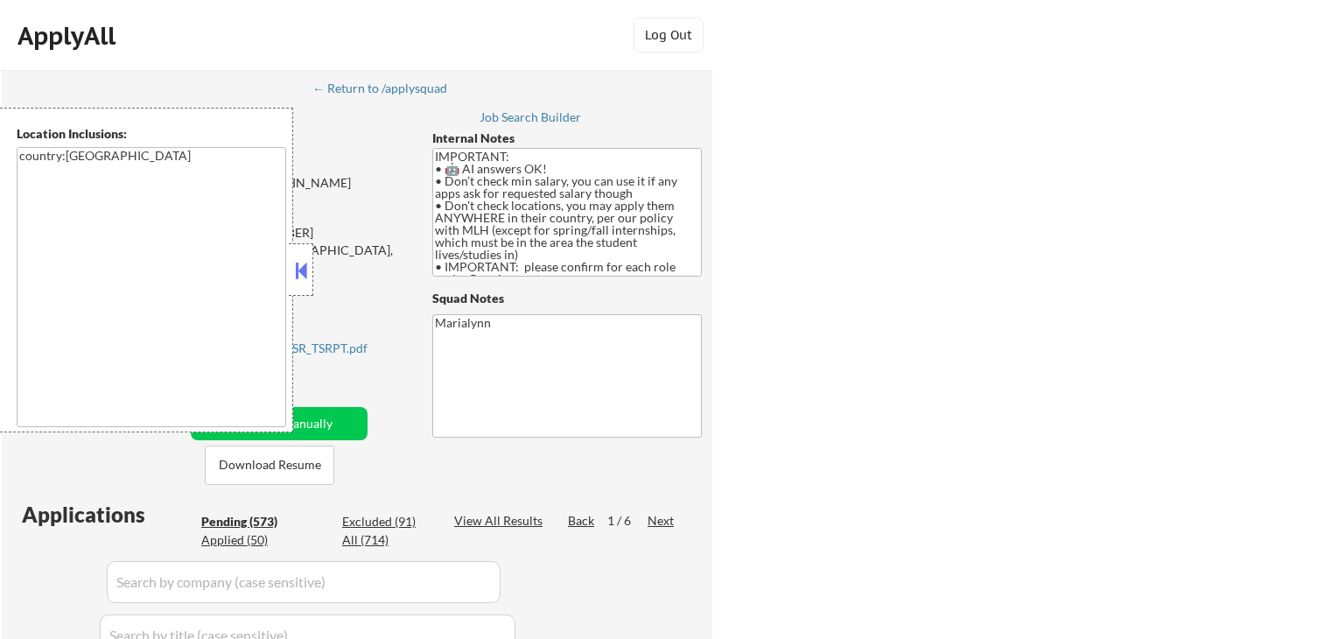
select select ""pending""
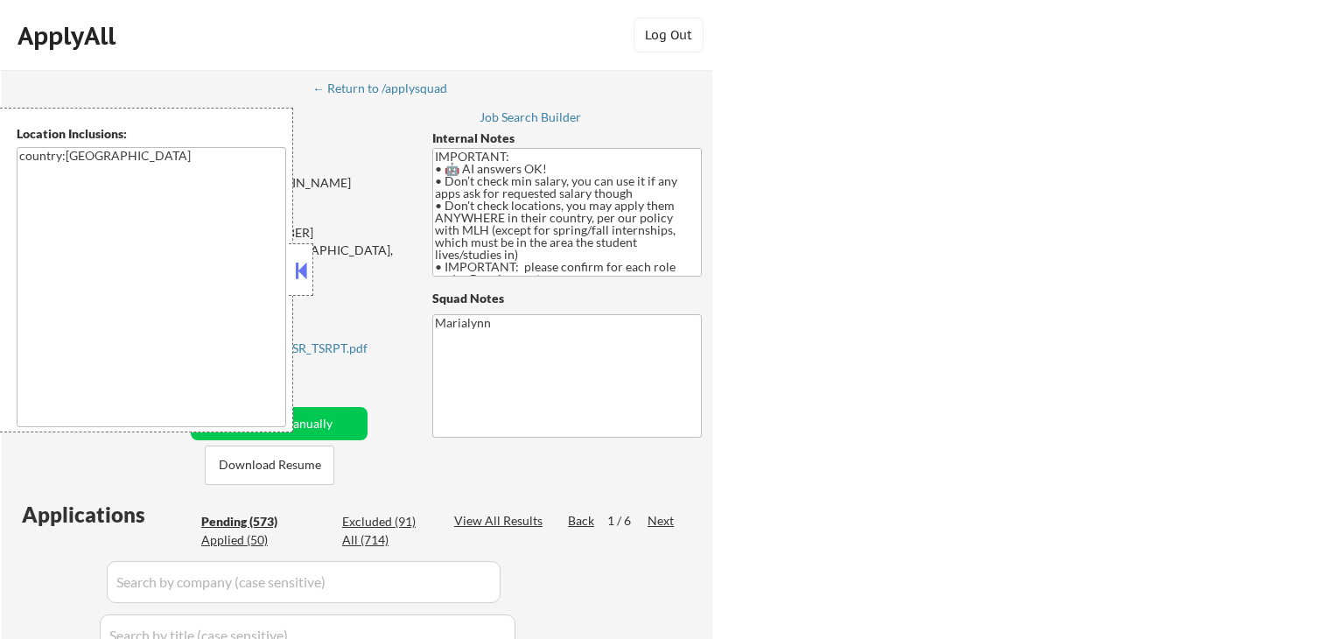
select select ""pending""
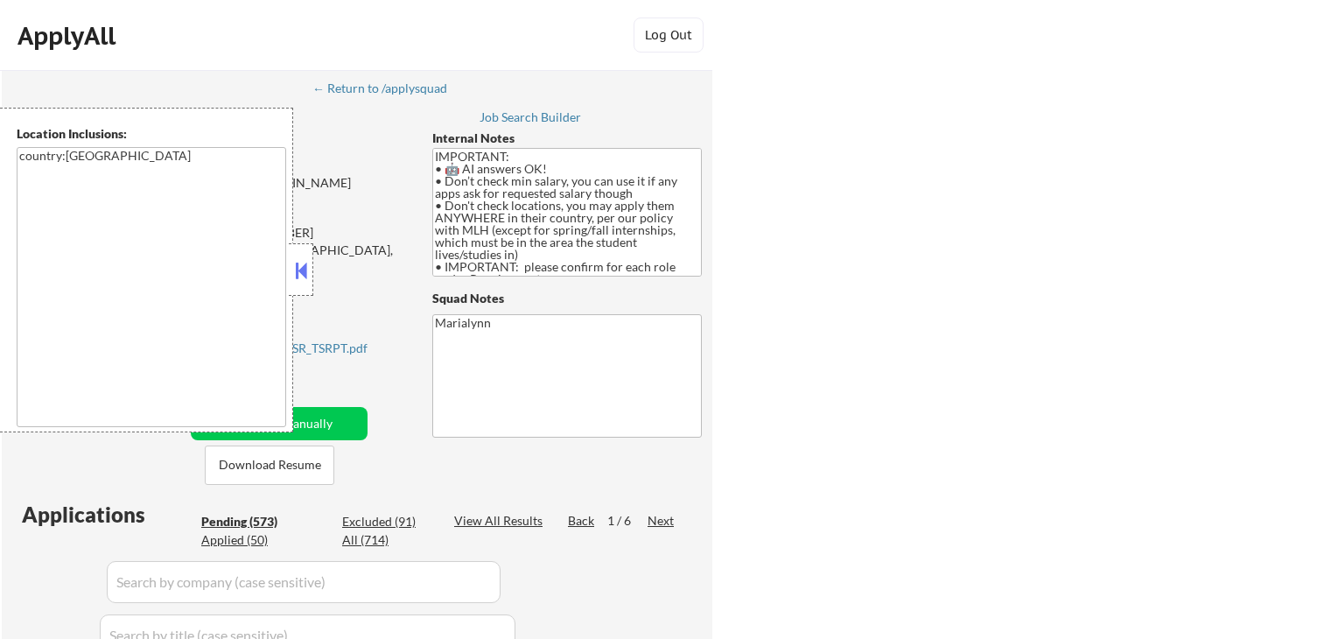
select select ""pending""
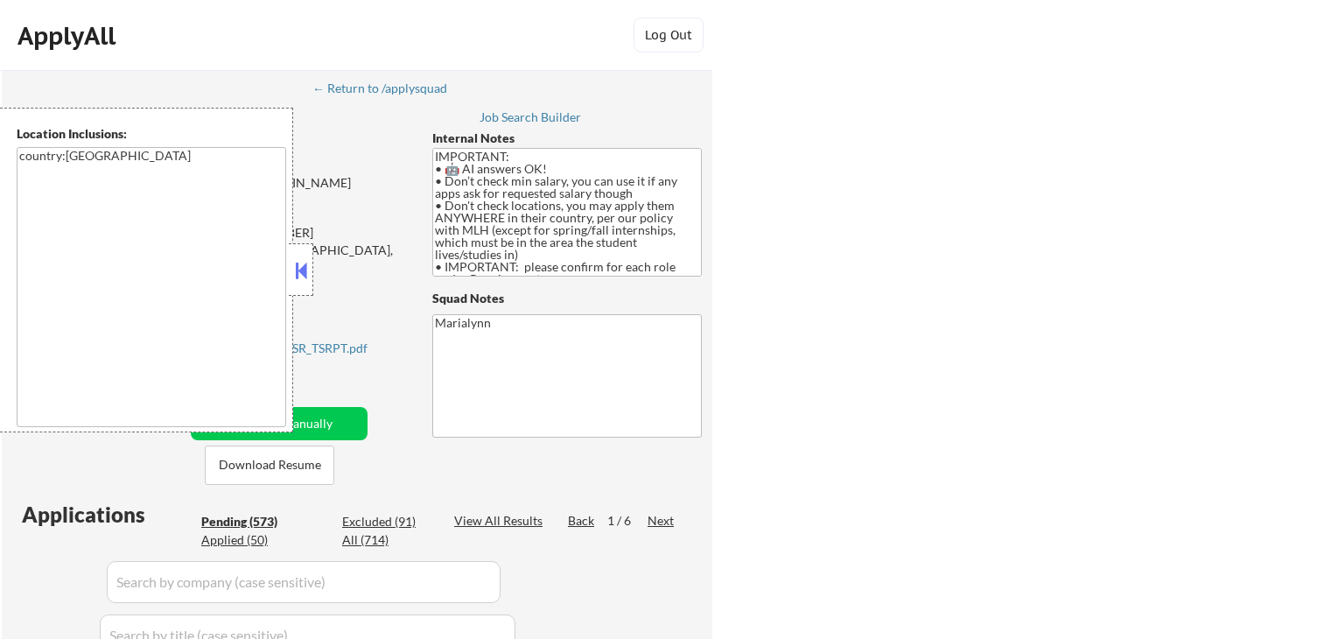
select select ""pending""
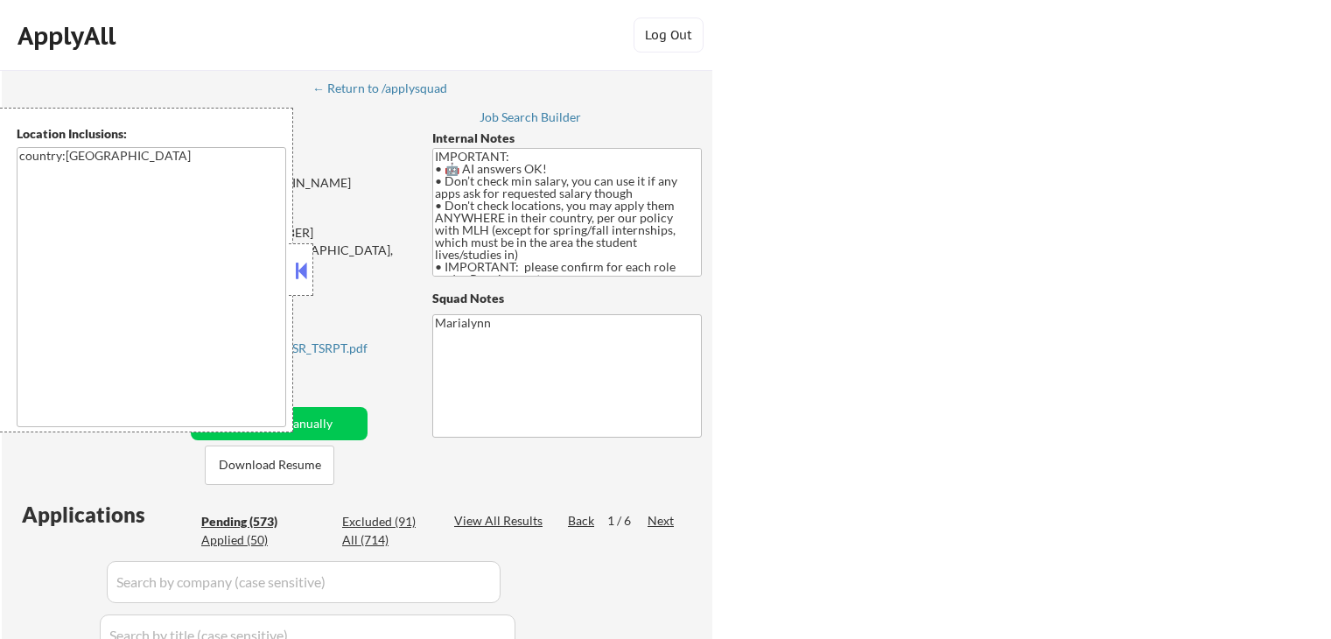
select select ""pending""
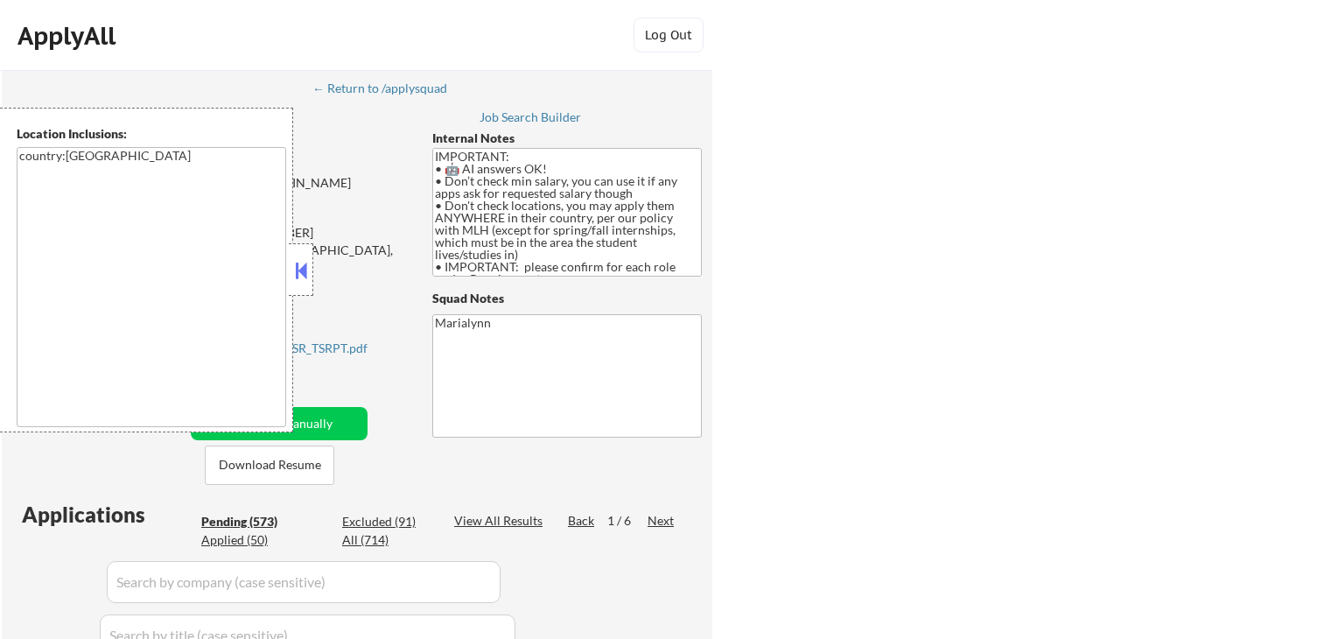
select select ""pending""
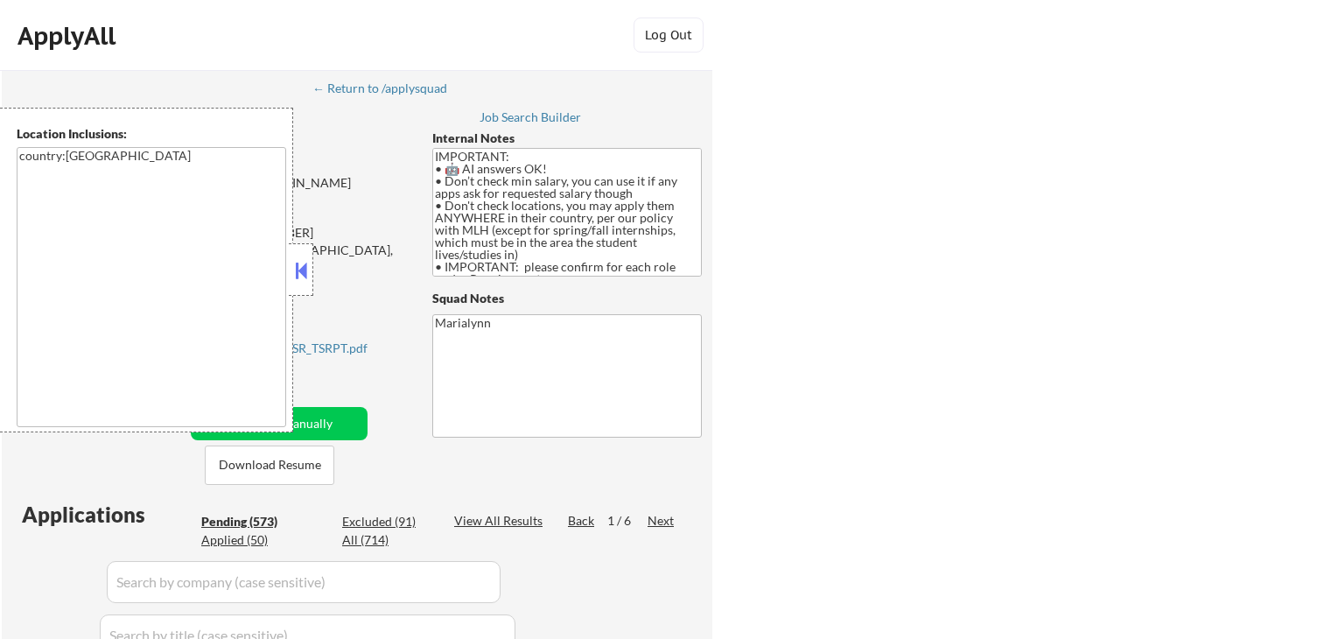
select select ""pending""
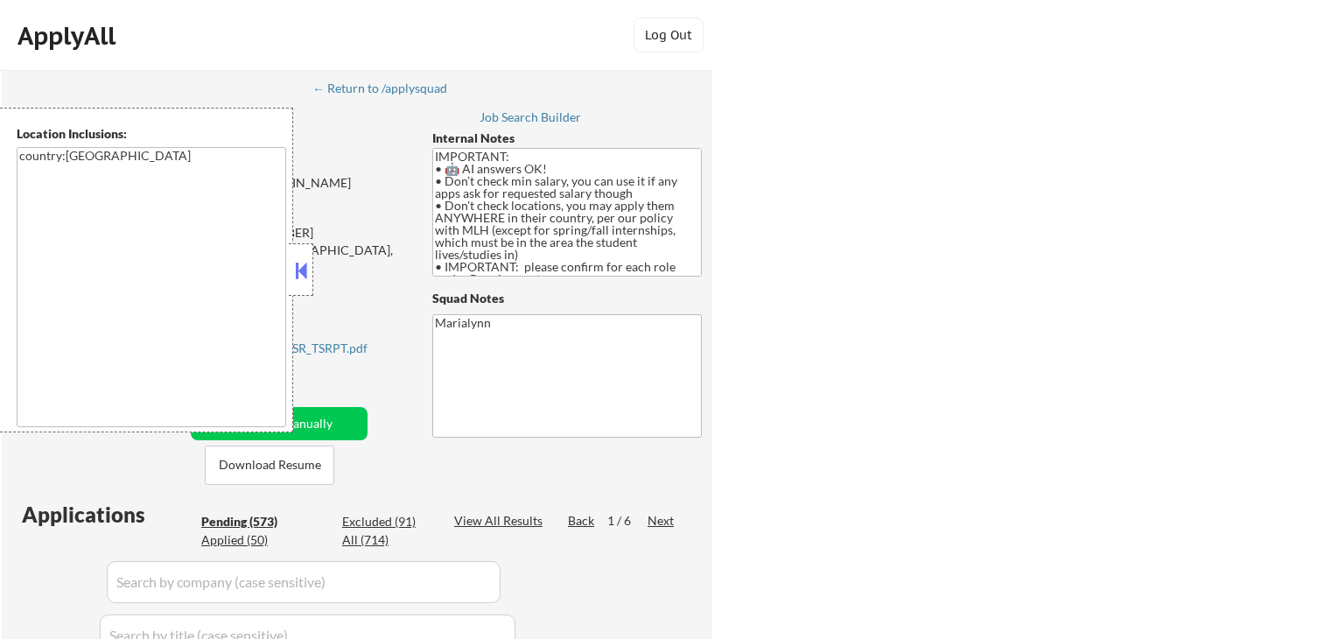
select select ""pending""
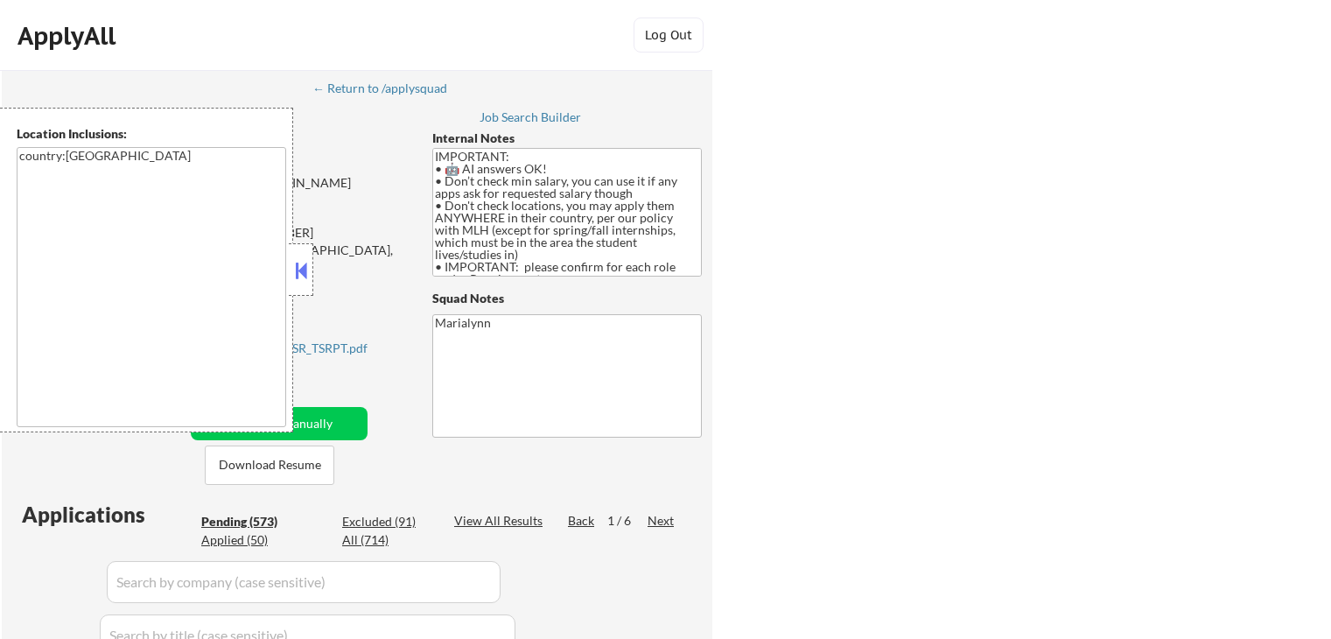
select select ""pending""
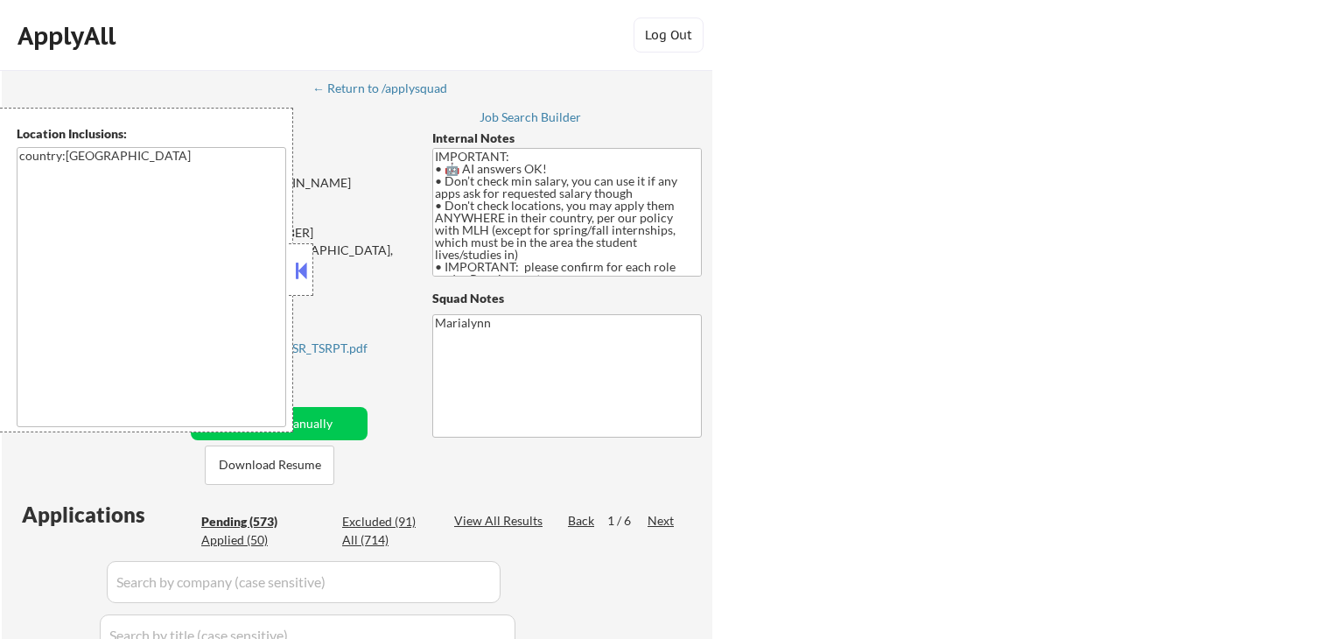
select select ""pending""
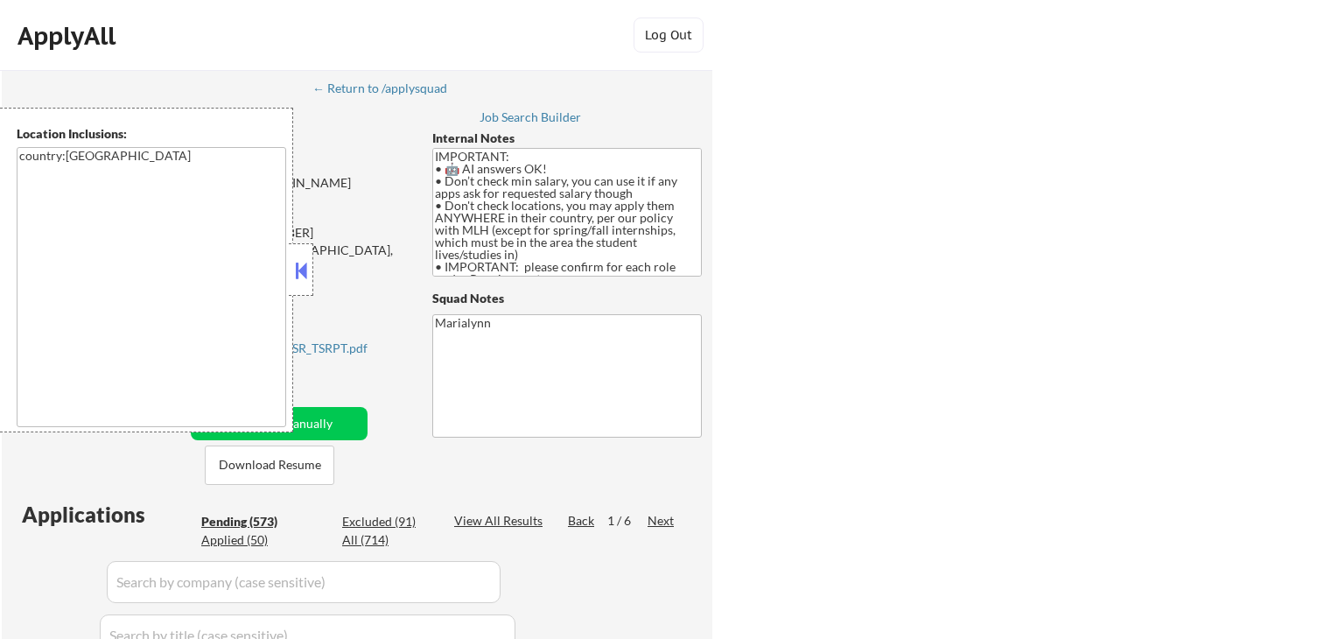
select select ""pending""
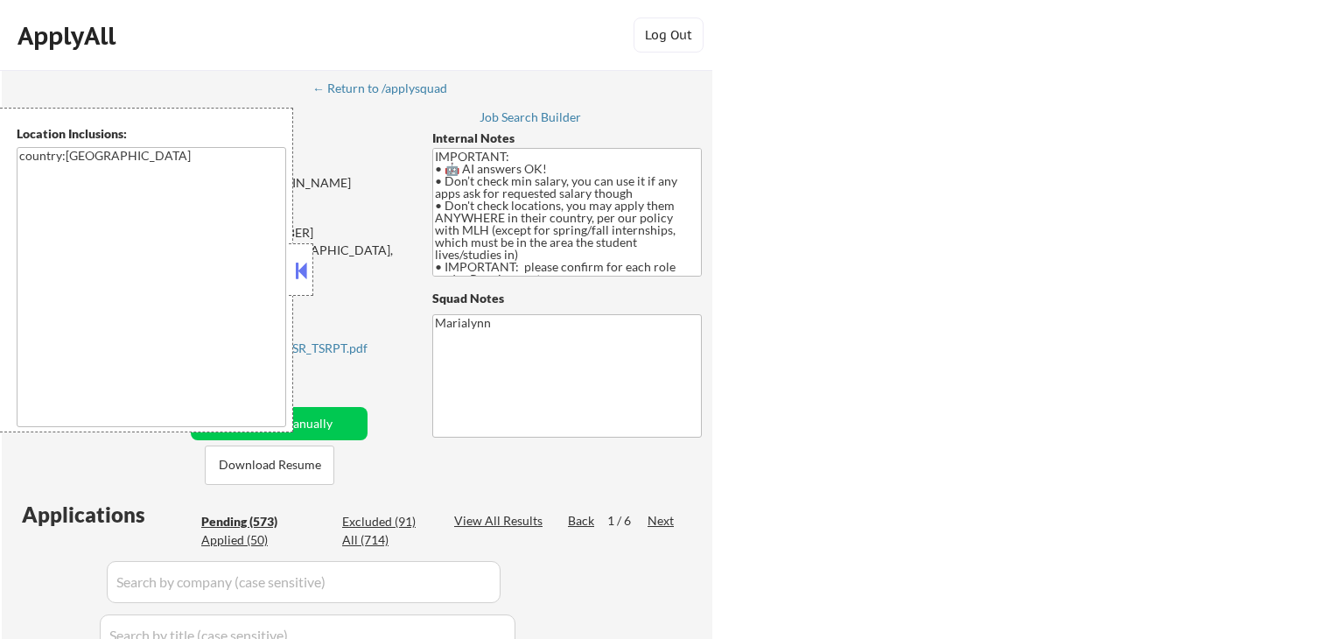
select select ""pending""
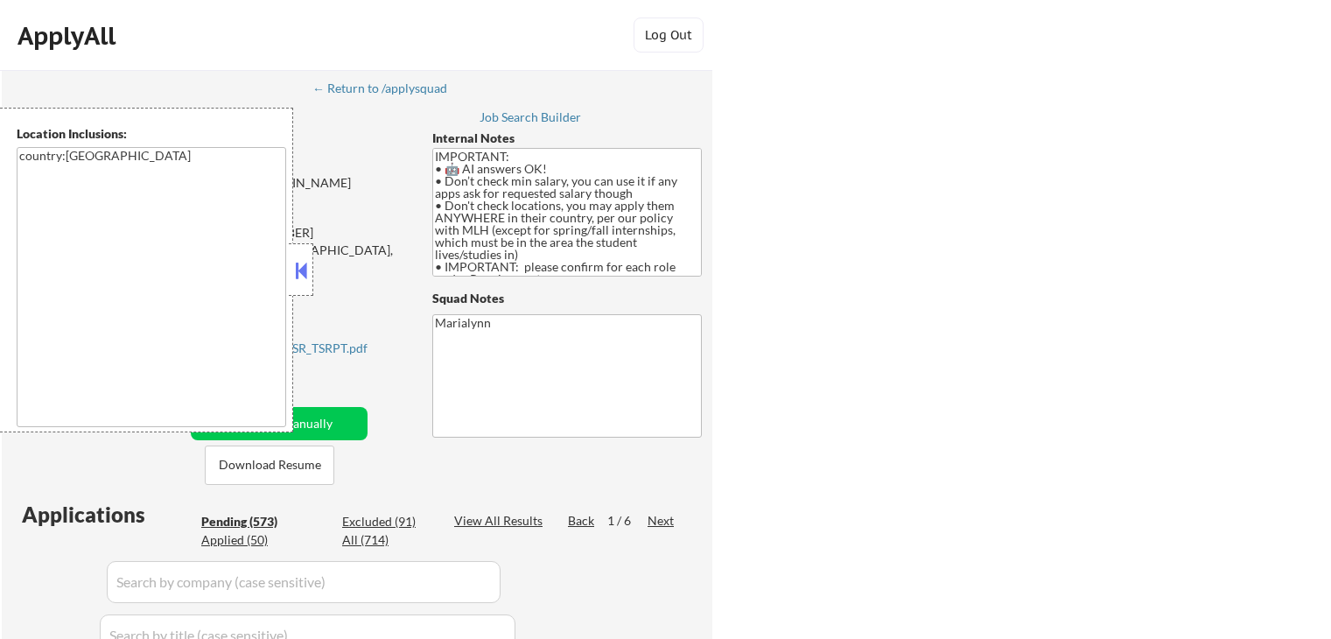
select select ""pending""
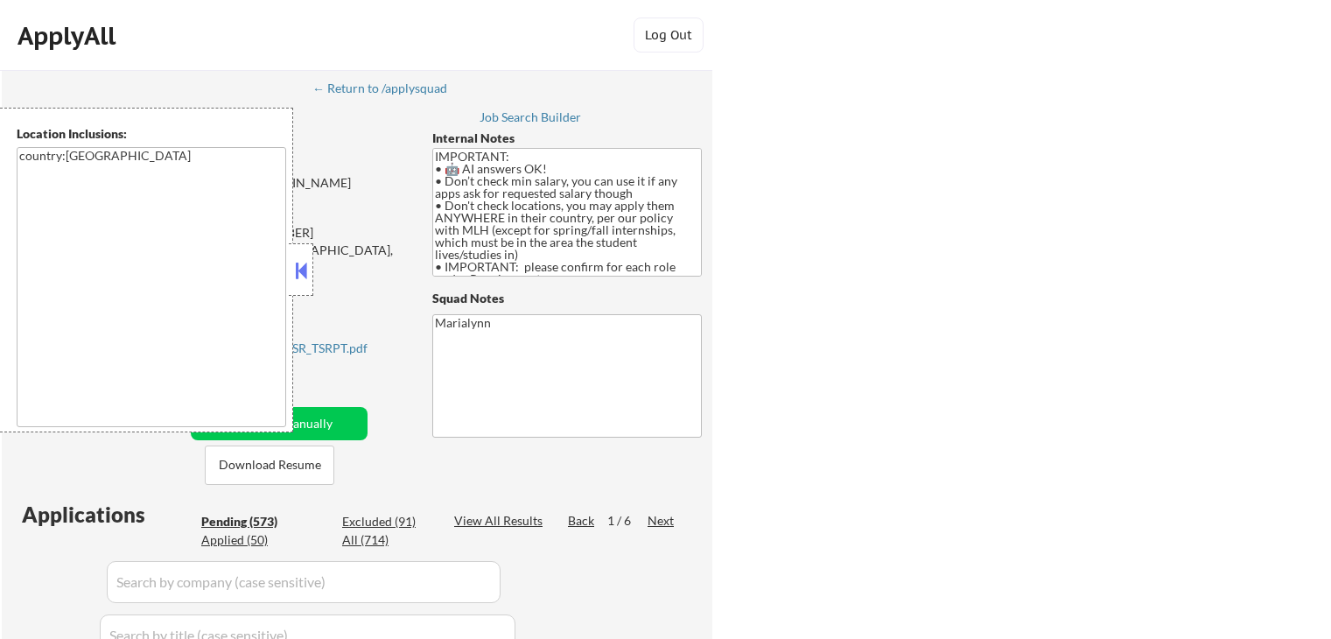
select select ""pending""
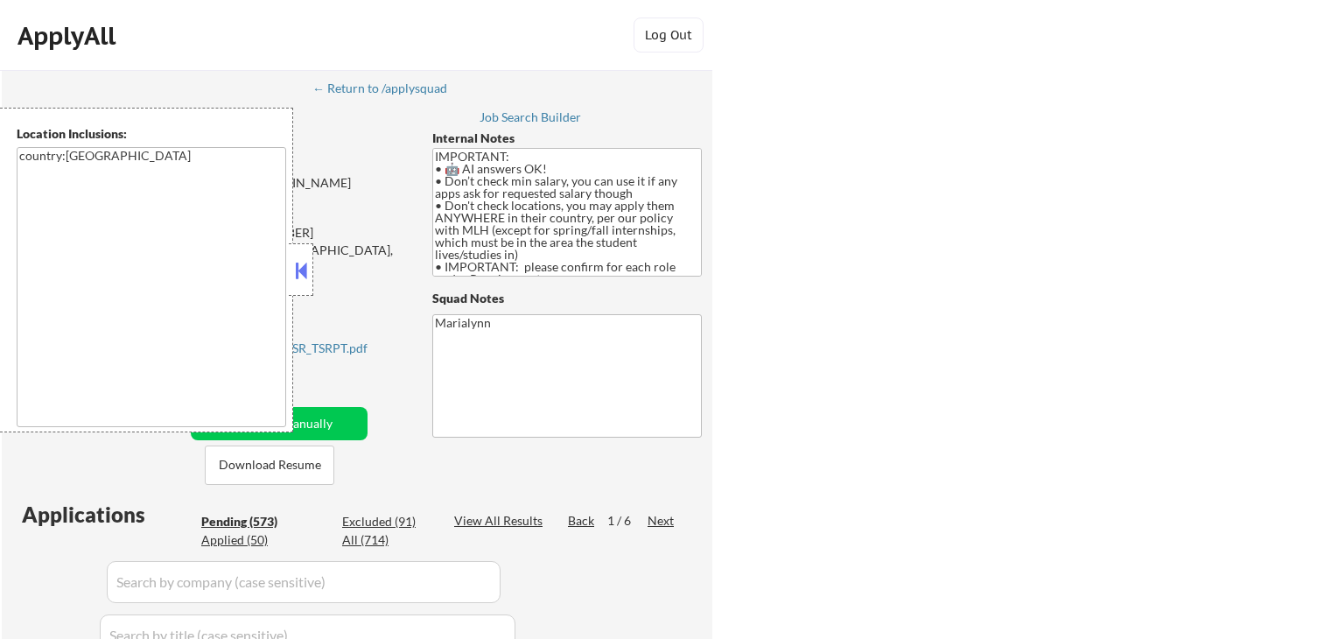
select select ""pending""
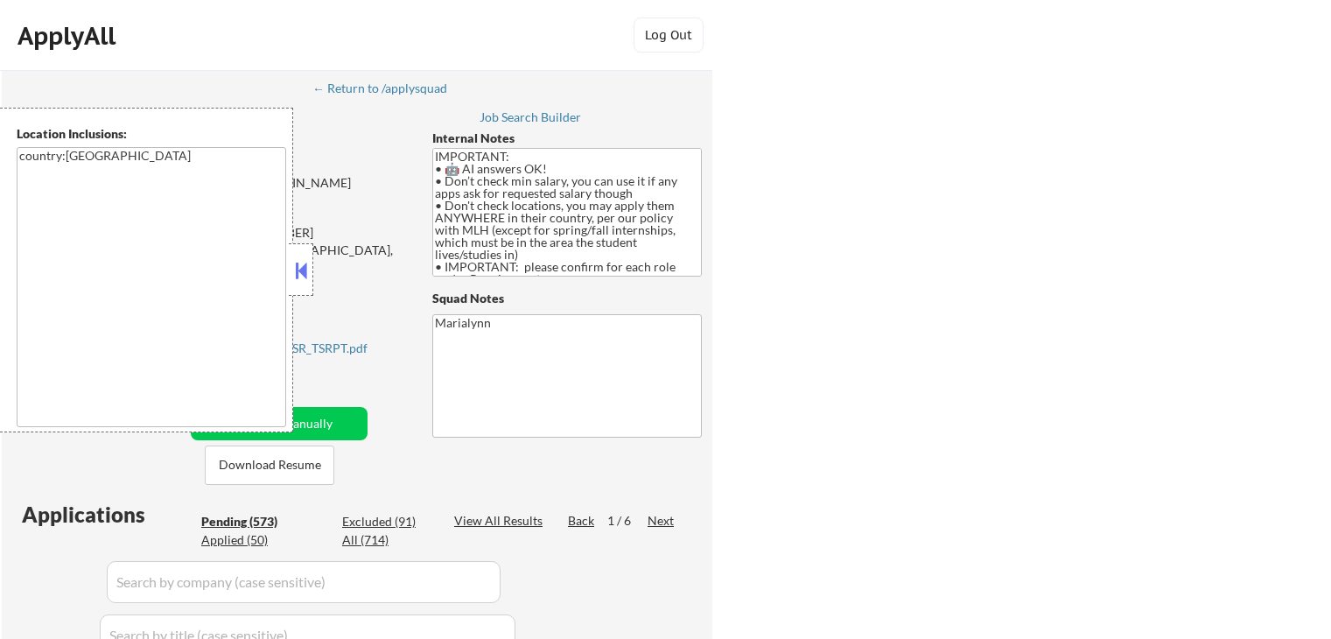
select select ""pending""
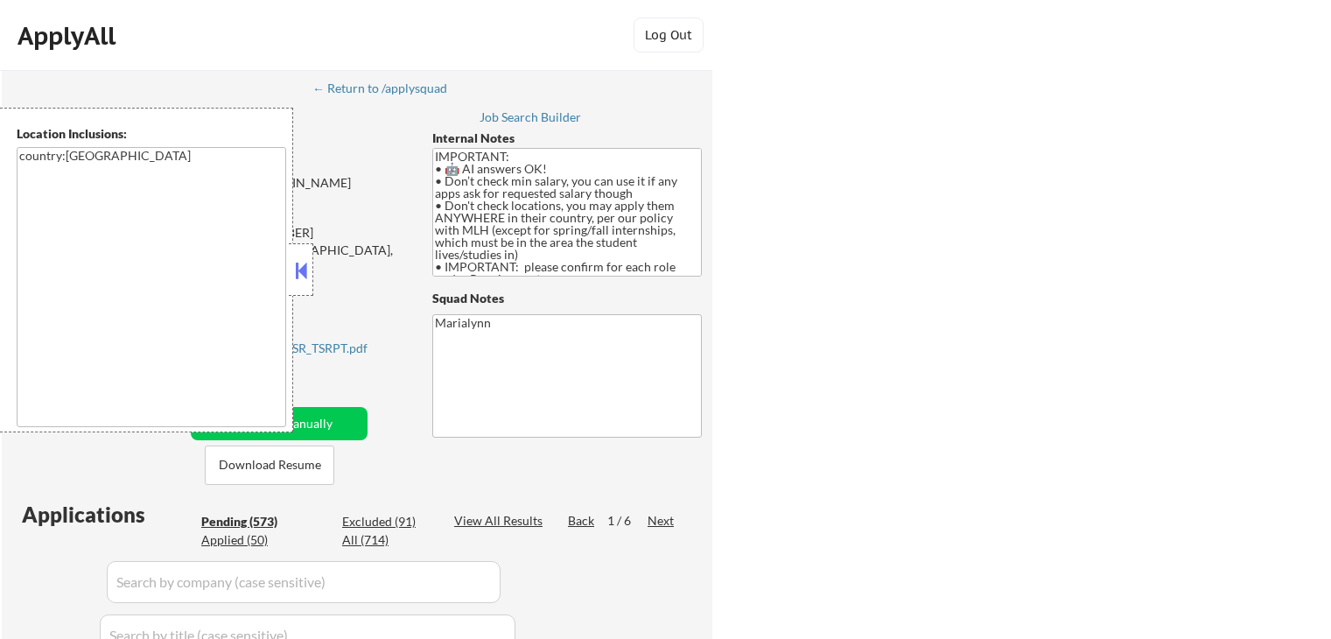
select select ""pending""
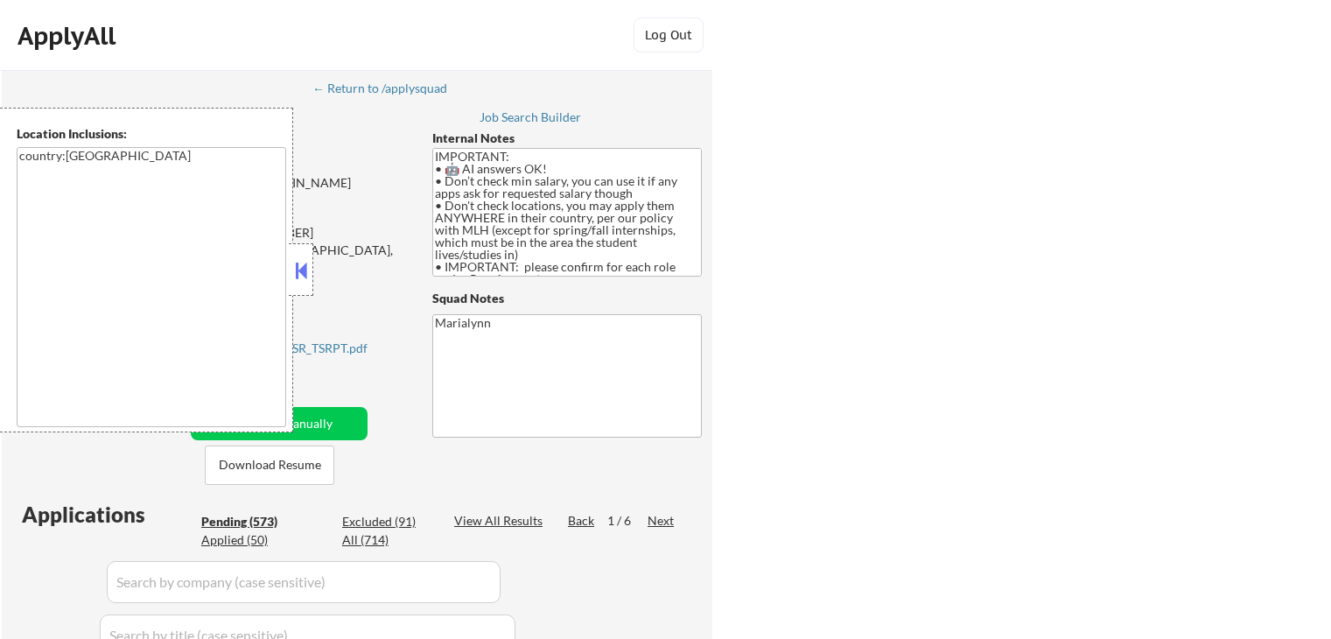
select select ""pending""
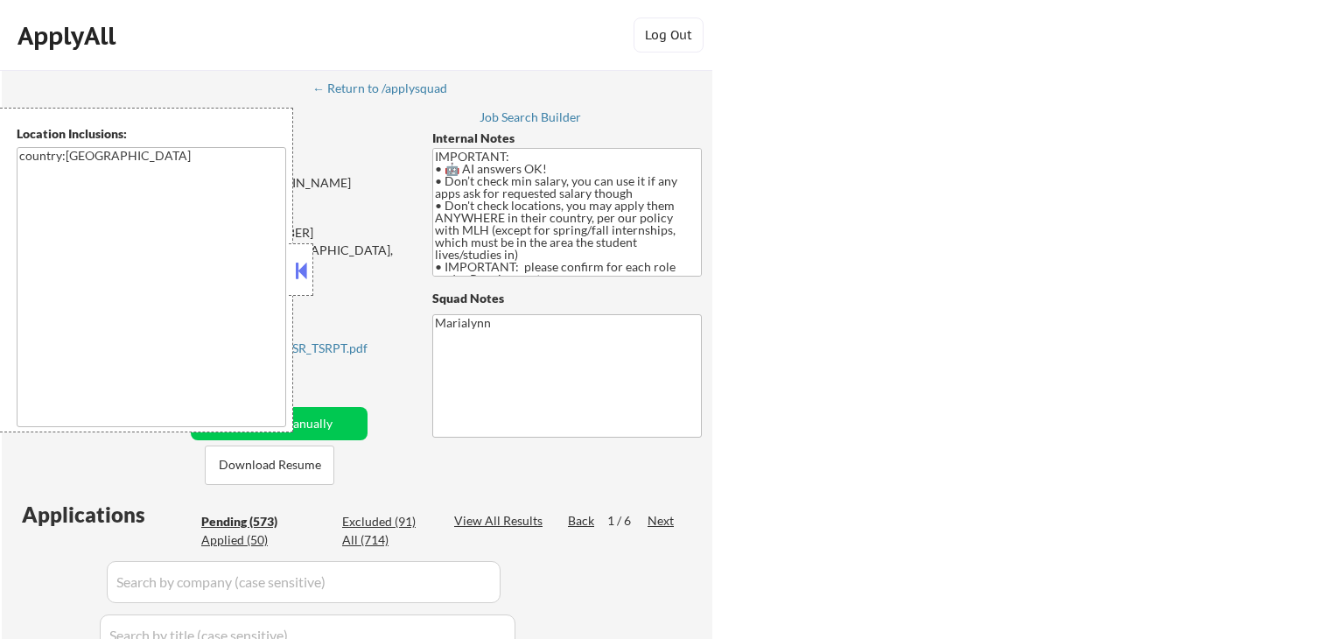
select select ""pending""
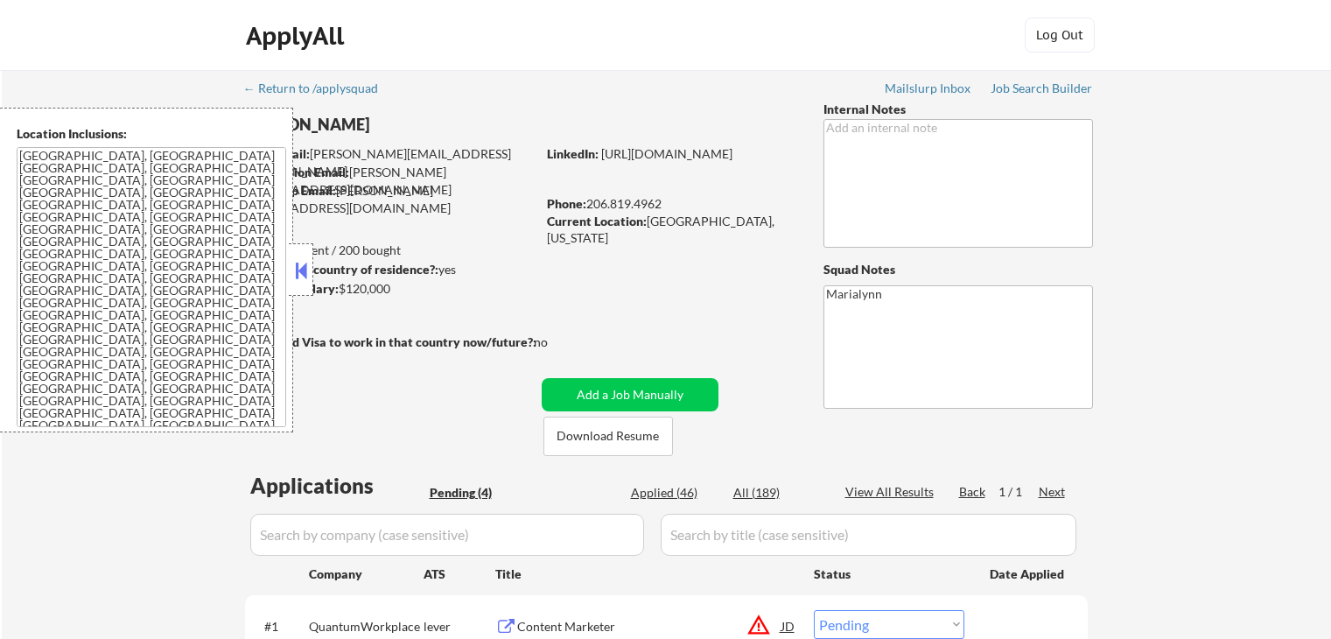
select select ""pending""
click at [297, 262] on button at bounding box center [300, 270] width 19 height 26
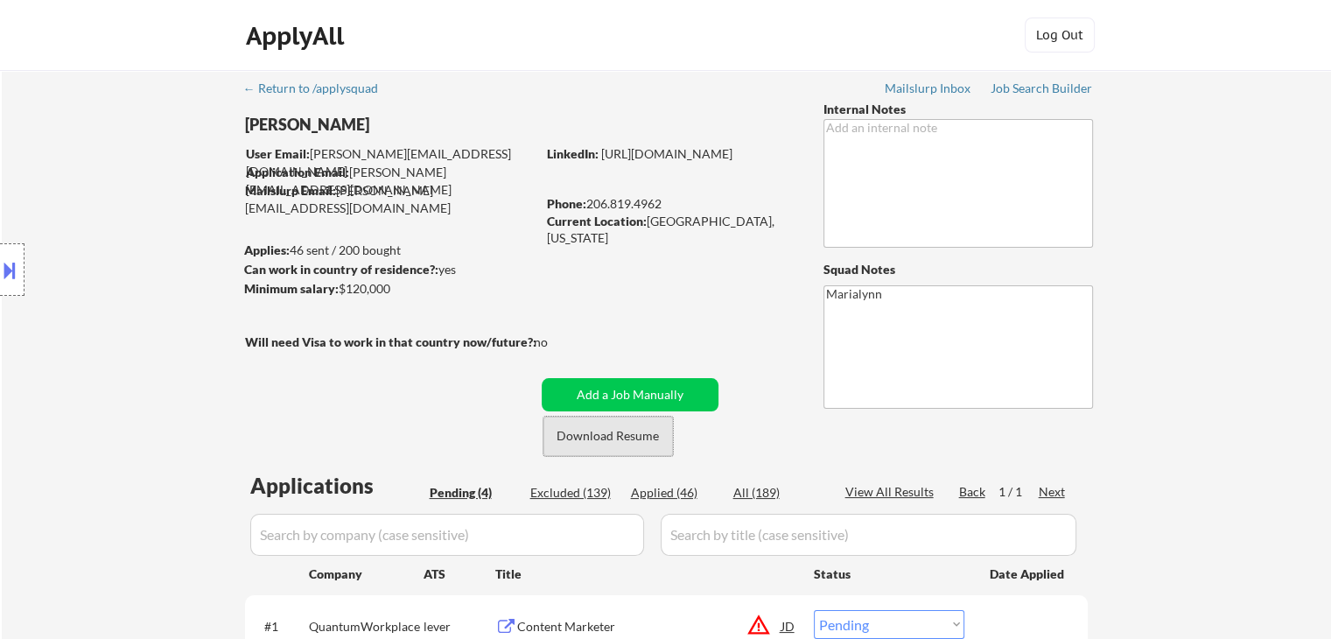
click at [576, 440] on button "Download Resume" at bounding box center [607, 435] width 129 height 39
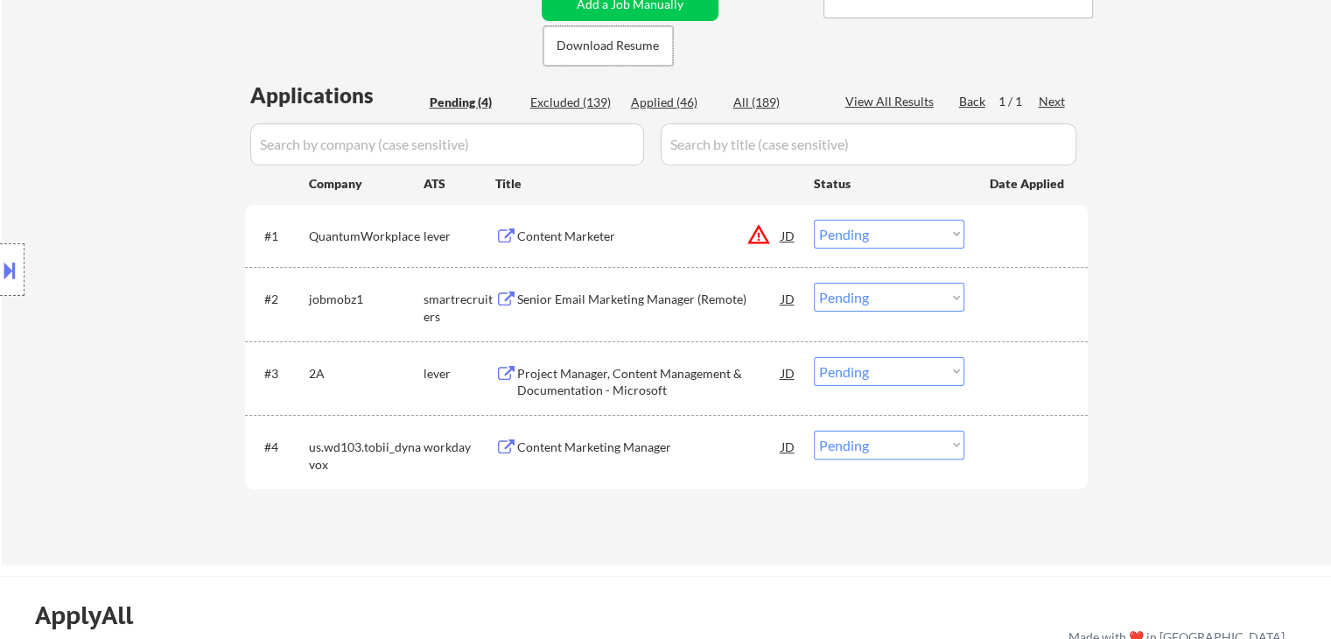
scroll to position [397, 0]
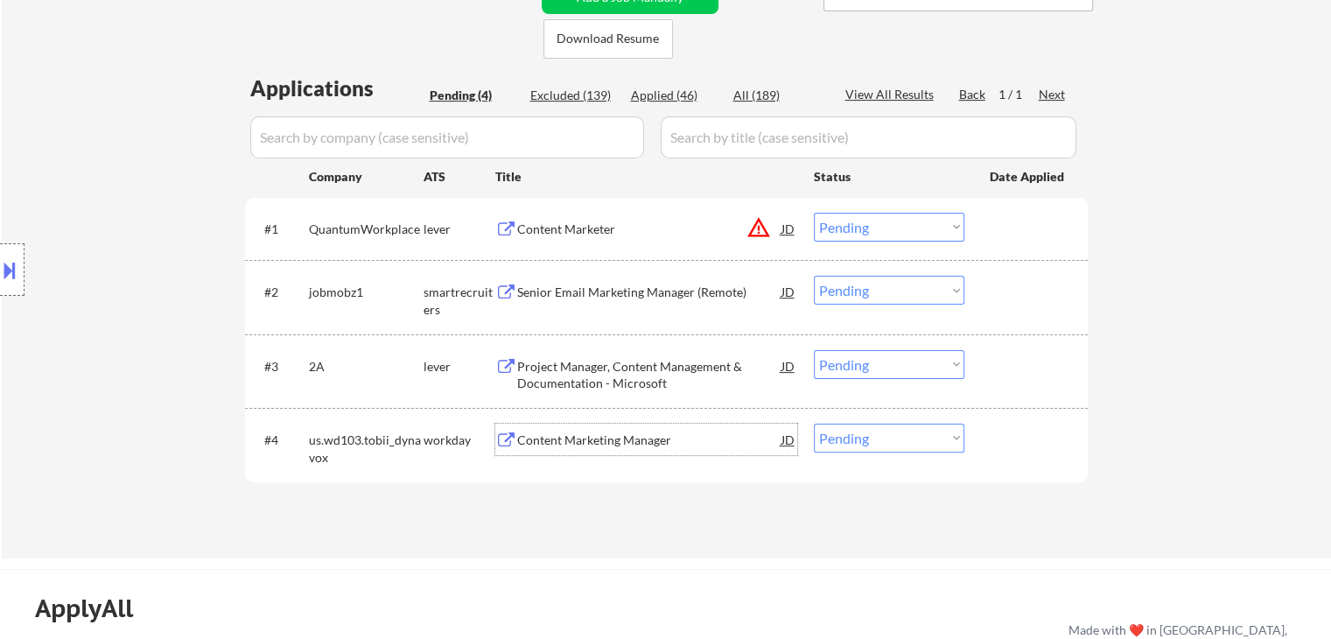
click at [612, 424] on div "Content Marketing Manager" at bounding box center [649, 438] width 264 height 31
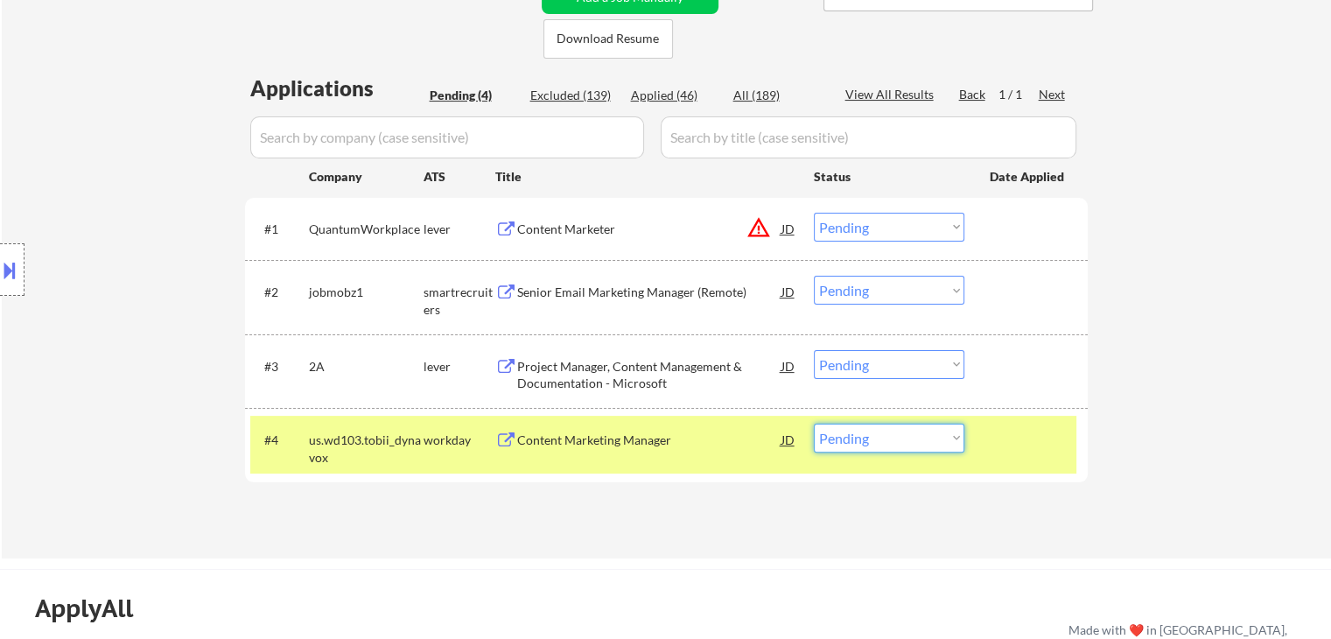
click at [906, 436] on select "Choose an option... Pending Applied Excluded (Questions) Excluded (Expired) Exc…" at bounding box center [889, 437] width 150 height 29
select select ""excluded__location_""
click at [814, 423] on select "Choose an option... Pending Applied Excluded (Questions) Excluded (Expired) Exc…" at bounding box center [889, 437] width 150 height 29
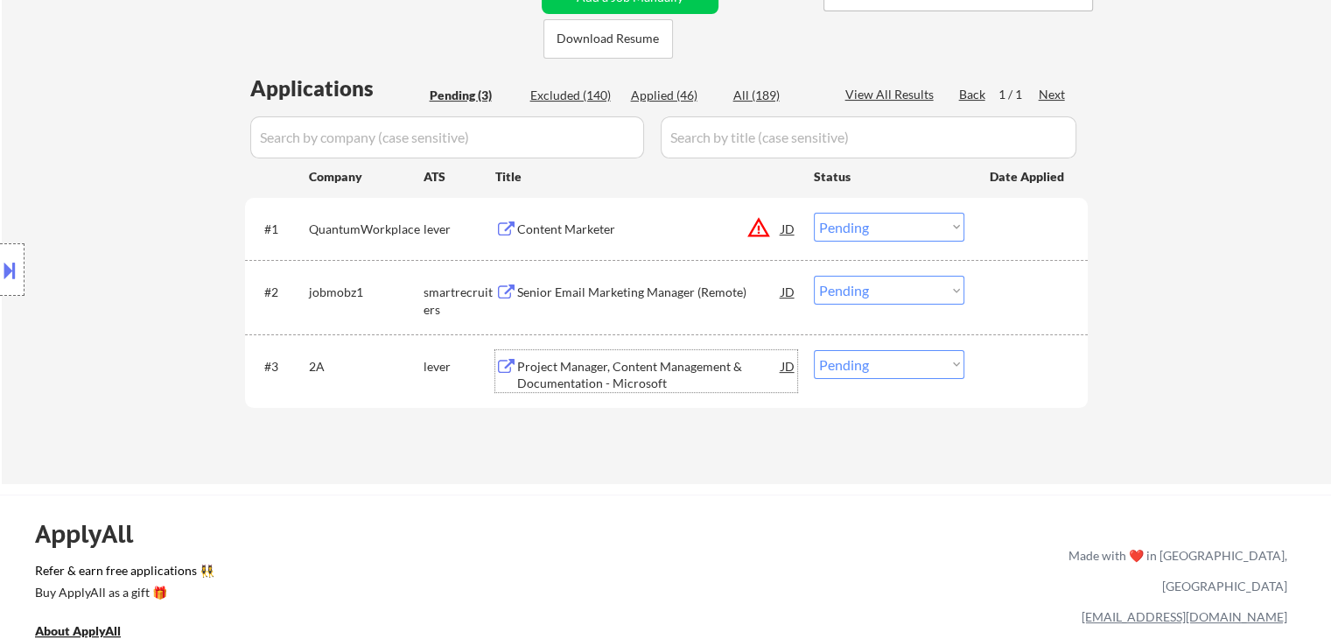
click at [562, 367] on div "Project Manager, Content Management & Documentation - Microsoft" at bounding box center [649, 375] width 264 height 34
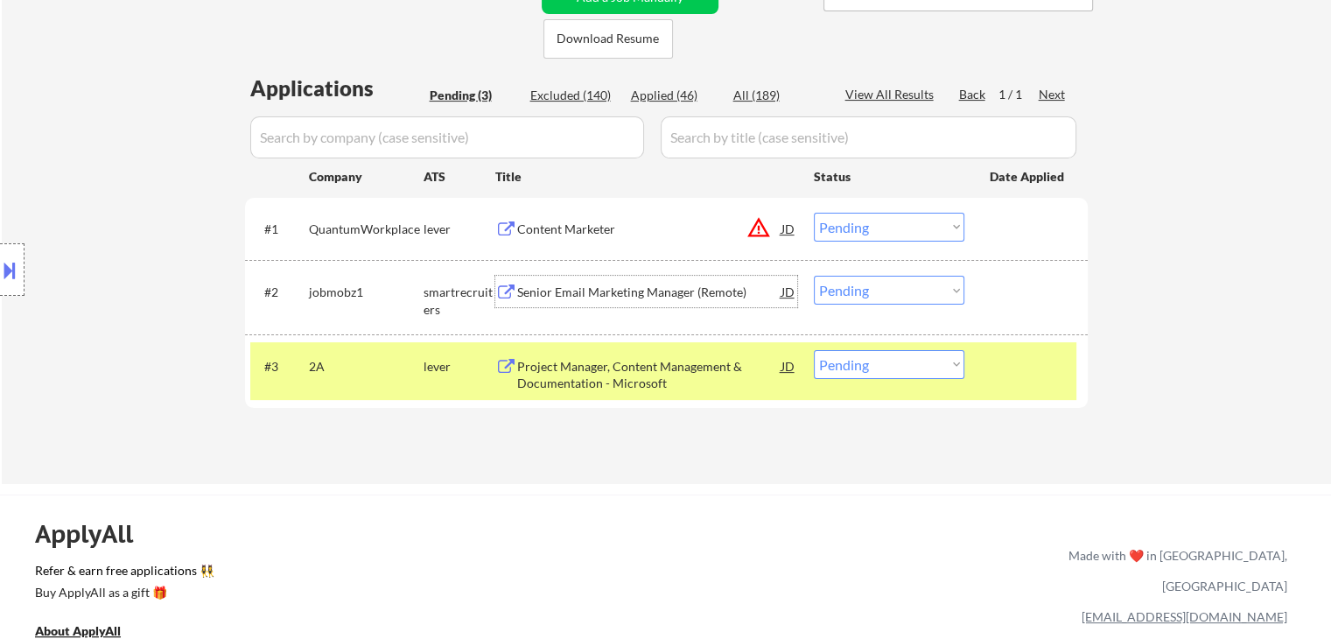
click at [658, 285] on div "Senior Email Marketing Manager (Remote)" at bounding box center [649, 291] width 264 height 17
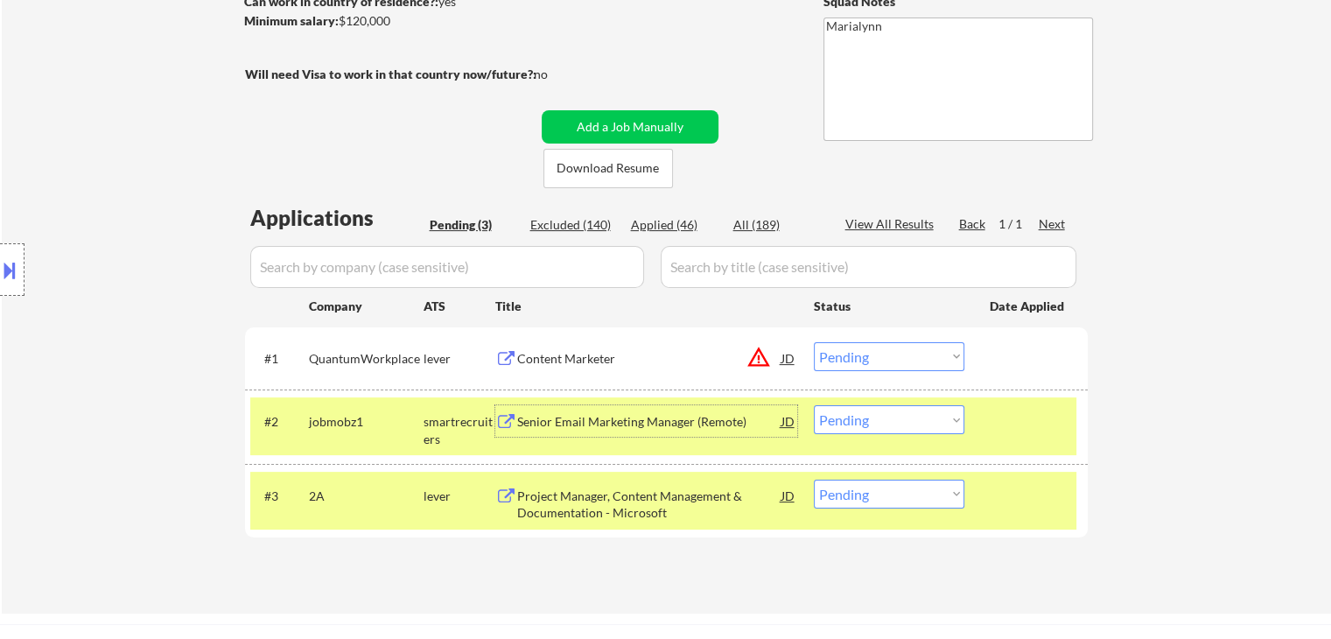
scroll to position [219, 0]
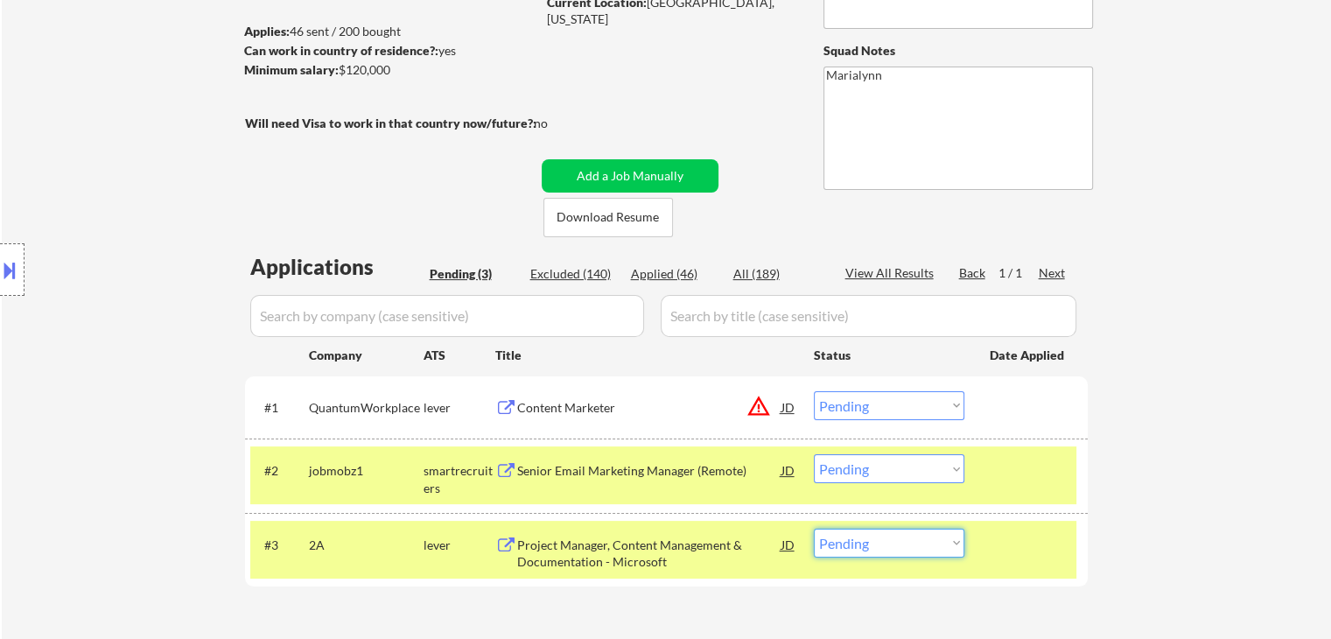
click at [850, 554] on select "Choose an option... Pending Applied Excluded (Questions) Excluded (Expired) Exc…" at bounding box center [889, 542] width 150 height 29
select select ""excluded__bad_match_""
click at [814, 528] on select "Choose an option... Pending Applied Excluded (Questions) Excluded (Expired) Exc…" at bounding box center [889, 542] width 150 height 29
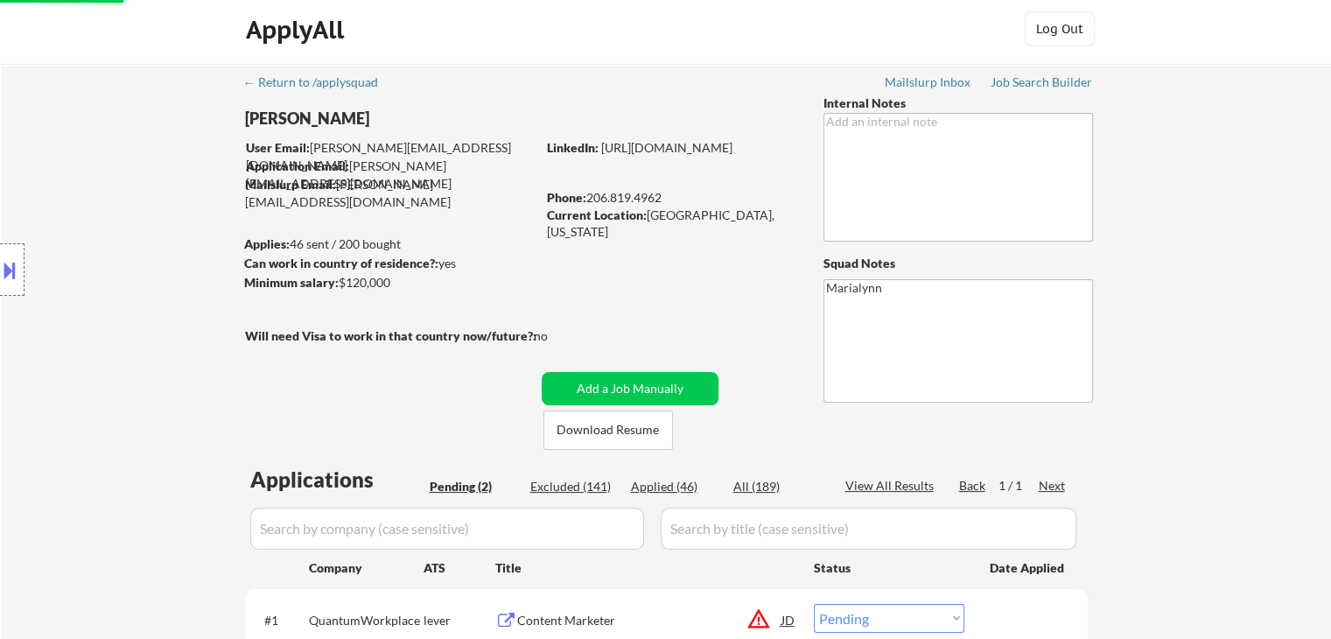
scroll to position [0, 0]
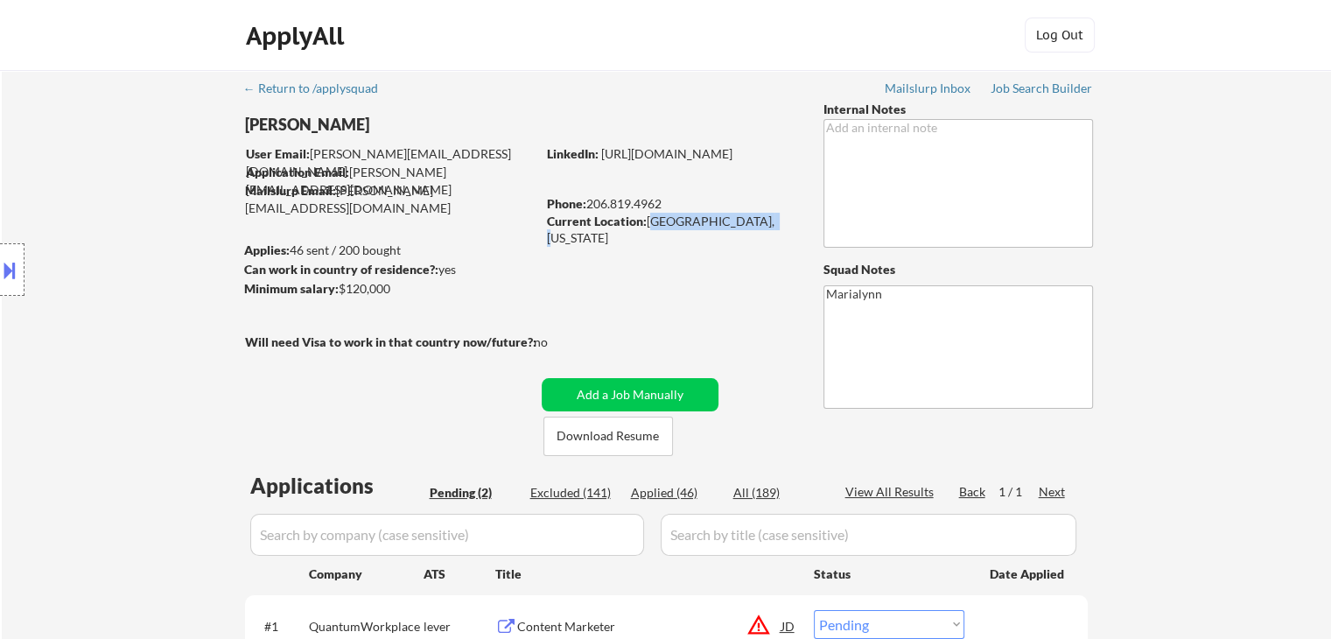
drag, startPoint x: 647, startPoint y: 224, endPoint x: 759, endPoint y: 227, distance: 111.2
click at [759, 227] on div "Current Location: Seattle, Washington" at bounding box center [671, 230] width 248 height 34
copy div "Seattle, Washington"
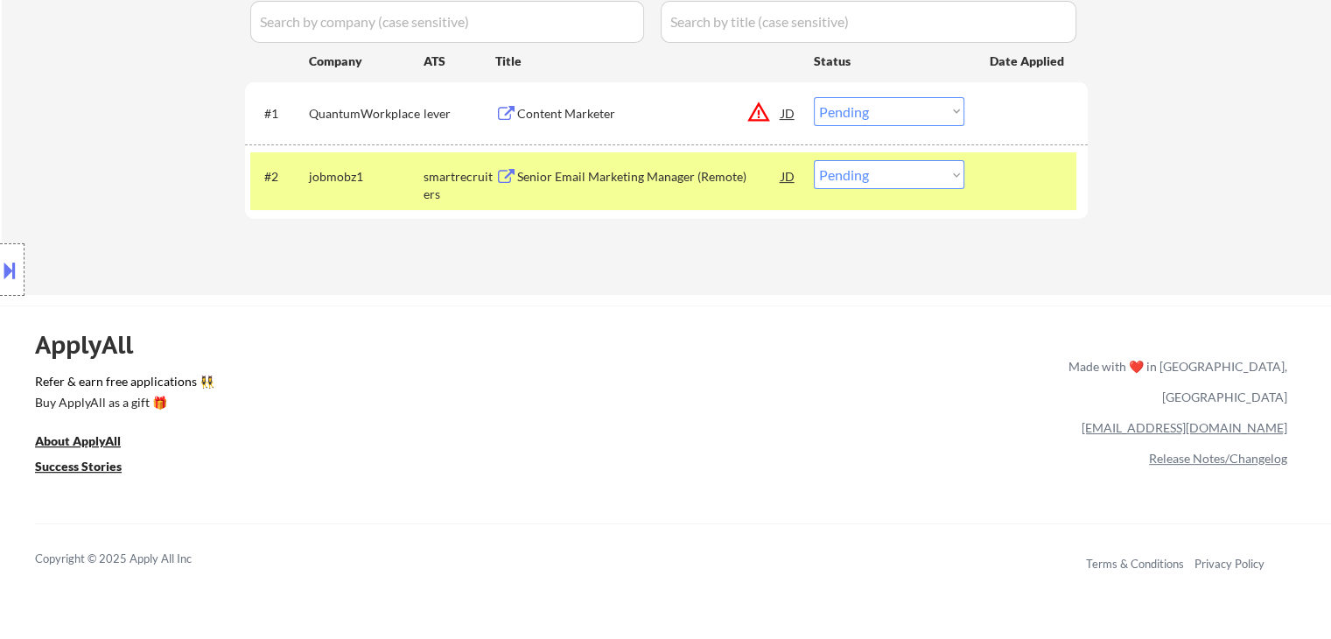
scroll to position [579, 0]
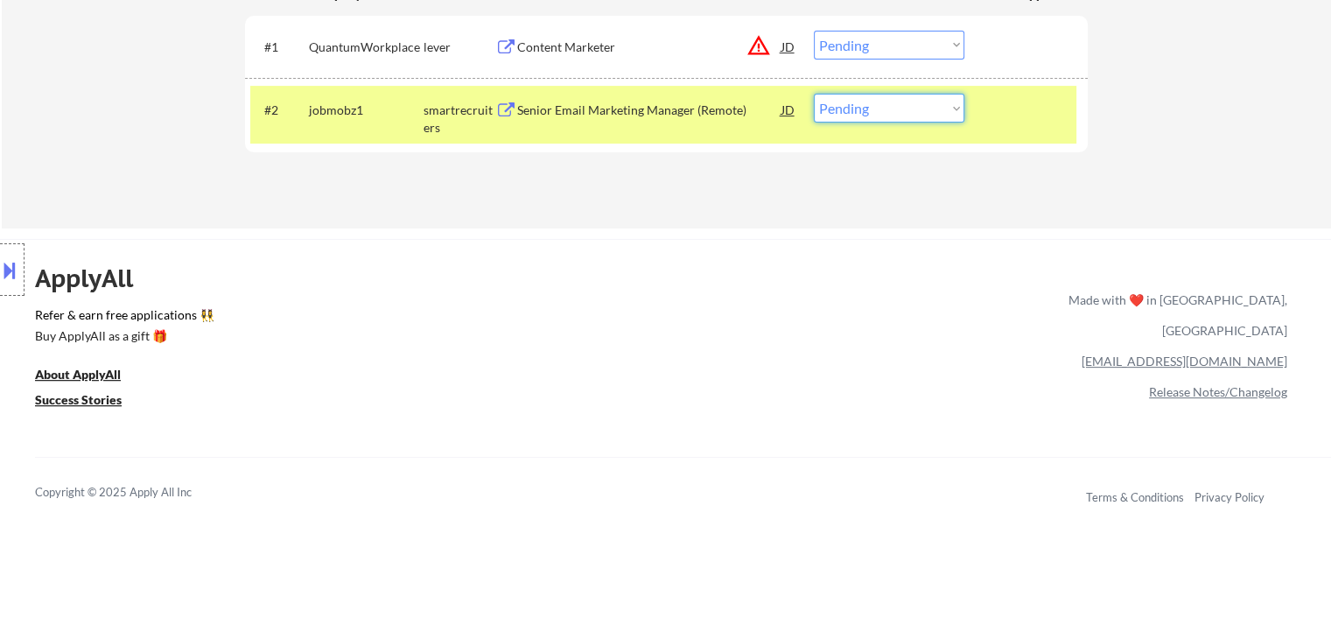
click at [872, 108] on select "Choose an option... Pending Applied Excluded (Questions) Excluded (Expired) Exc…" at bounding box center [889, 108] width 150 height 29
select select ""applied""
click at [814, 94] on select "Choose an option... Pending Applied Excluded (Questions) Excluded (Expired) Exc…" at bounding box center [889, 108] width 150 height 29
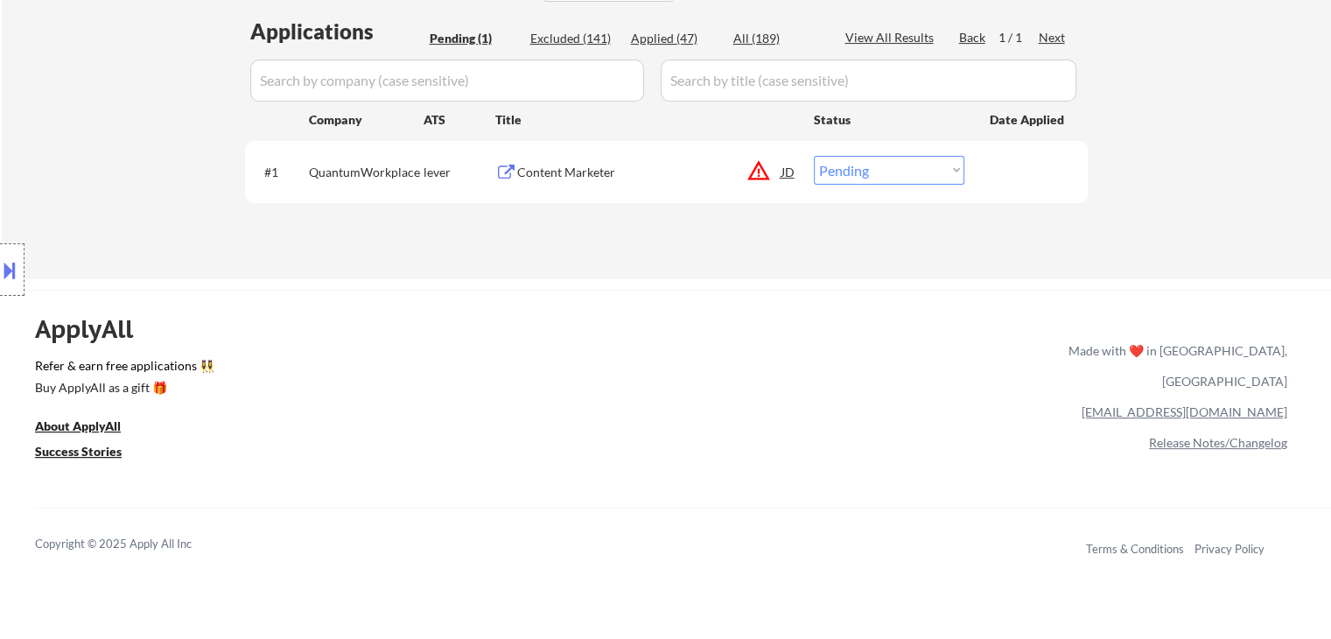
scroll to position [453, 0]
click at [545, 158] on div "Content Marketer" at bounding box center [649, 172] width 264 height 31
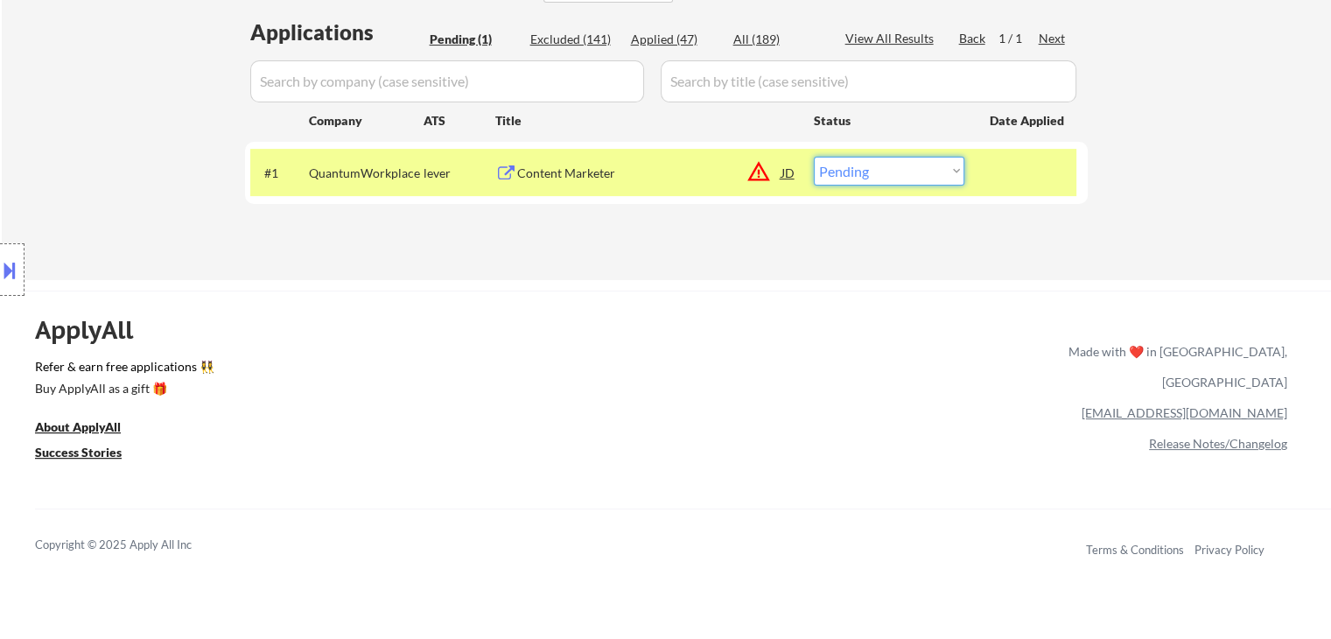
click at [892, 172] on select "Choose an option... Pending Applied Excluded (Questions) Excluded (Expired) Exc…" at bounding box center [889, 171] width 150 height 29
select select ""excluded__location_""
click at [814, 157] on select "Choose an option... Pending Applied Excluded (Questions) Excluded (Expired) Exc…" at bounding box center [889, 171] width 150 height 29
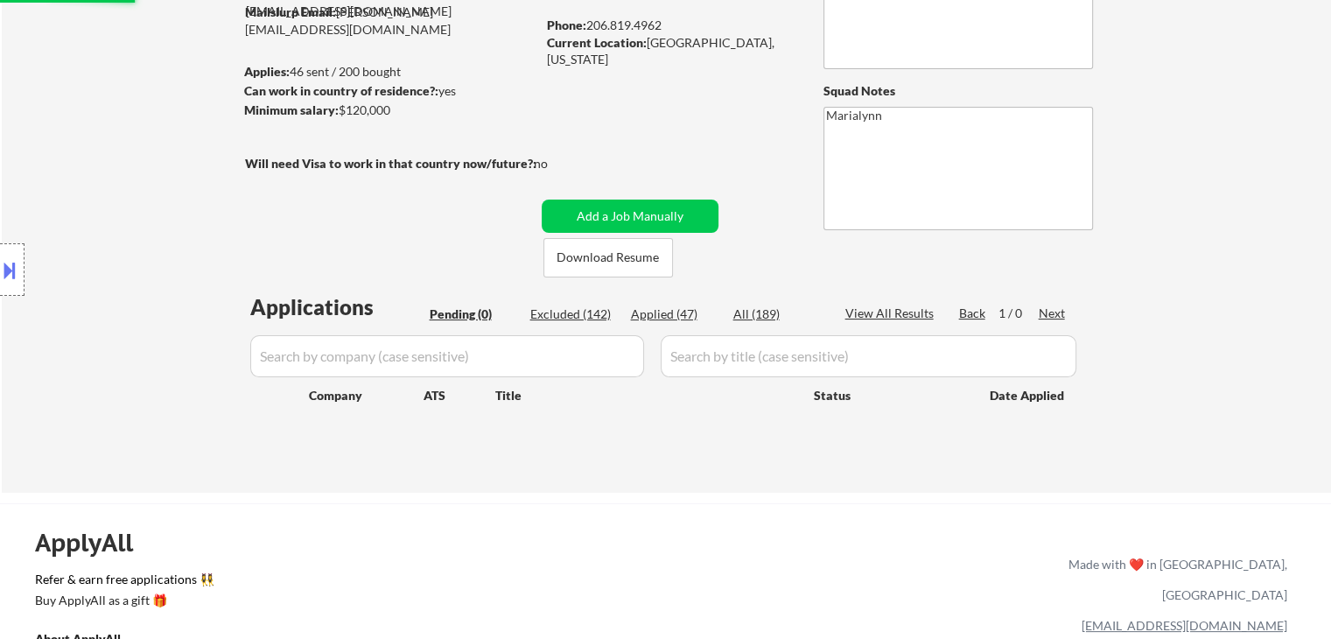
scroll to position [178, 0]
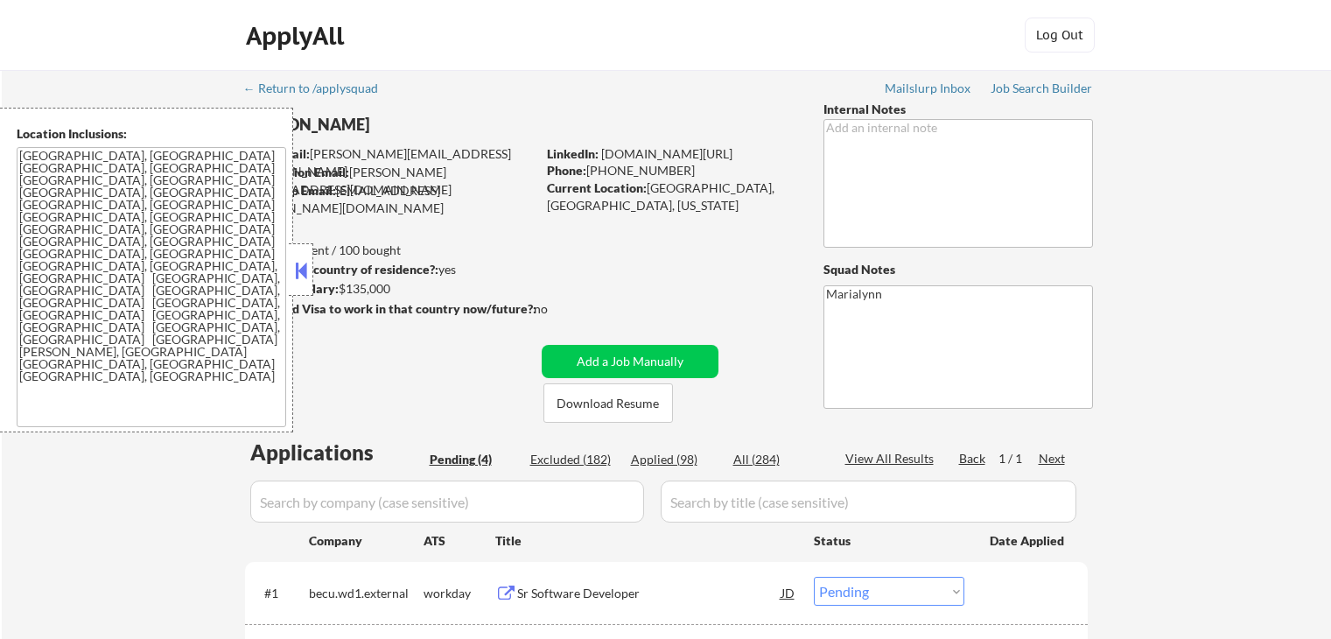
select select ""pending""
click at [298, 276] on button at bounding box center [300, 270] width 19 height 26
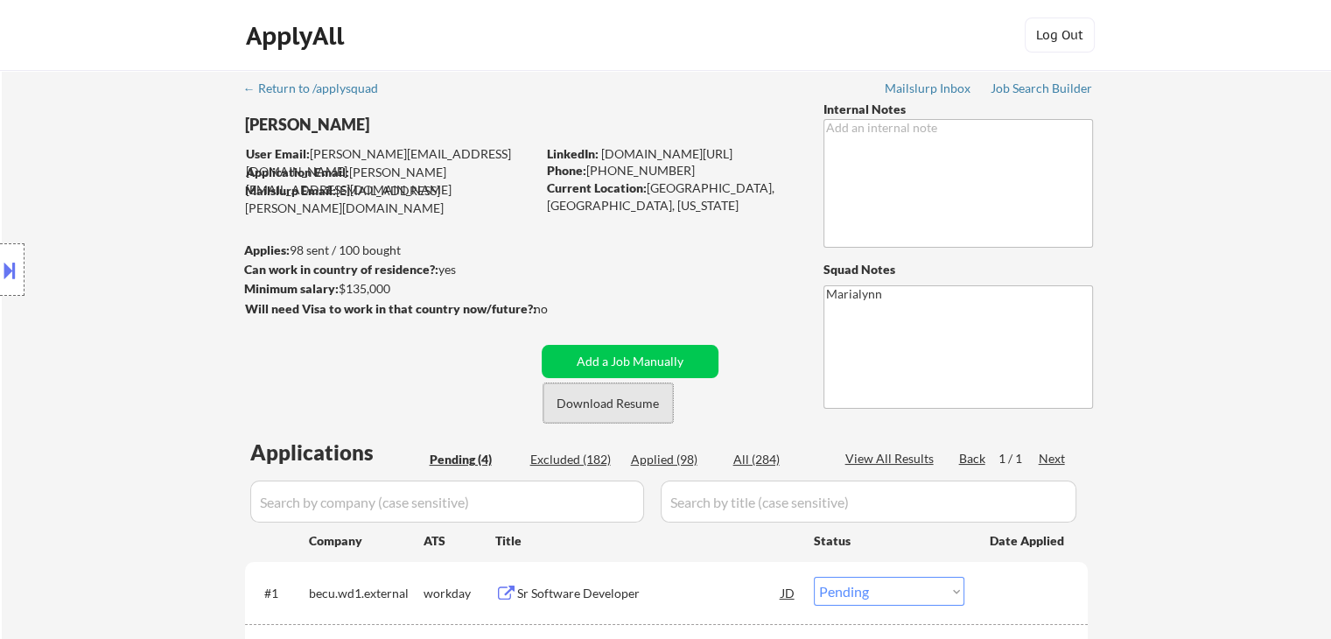
click at [591, 400] on button "Download Resume" at bounding box center [607, 402] width 129 height 39
